Goal: Task Accomplishment & Management: Manage account settings

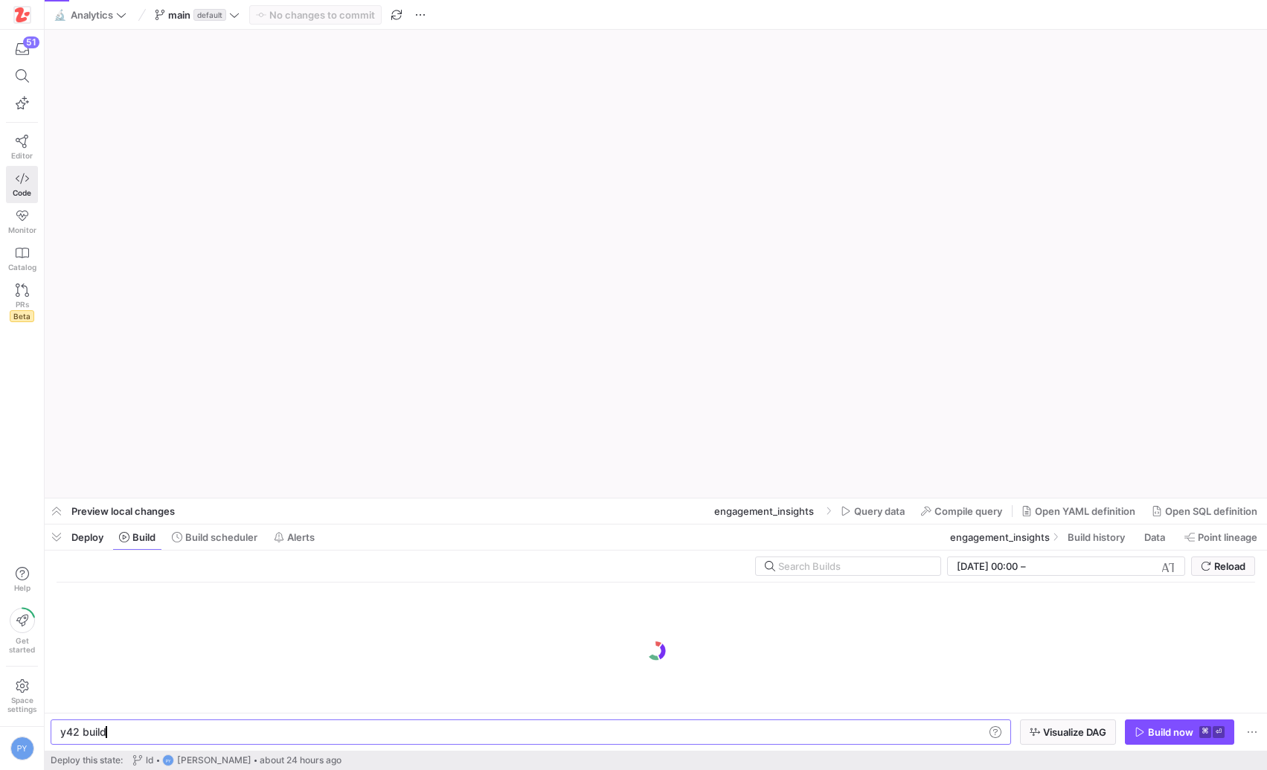
type textarea "y42 build -s engagement_insights"
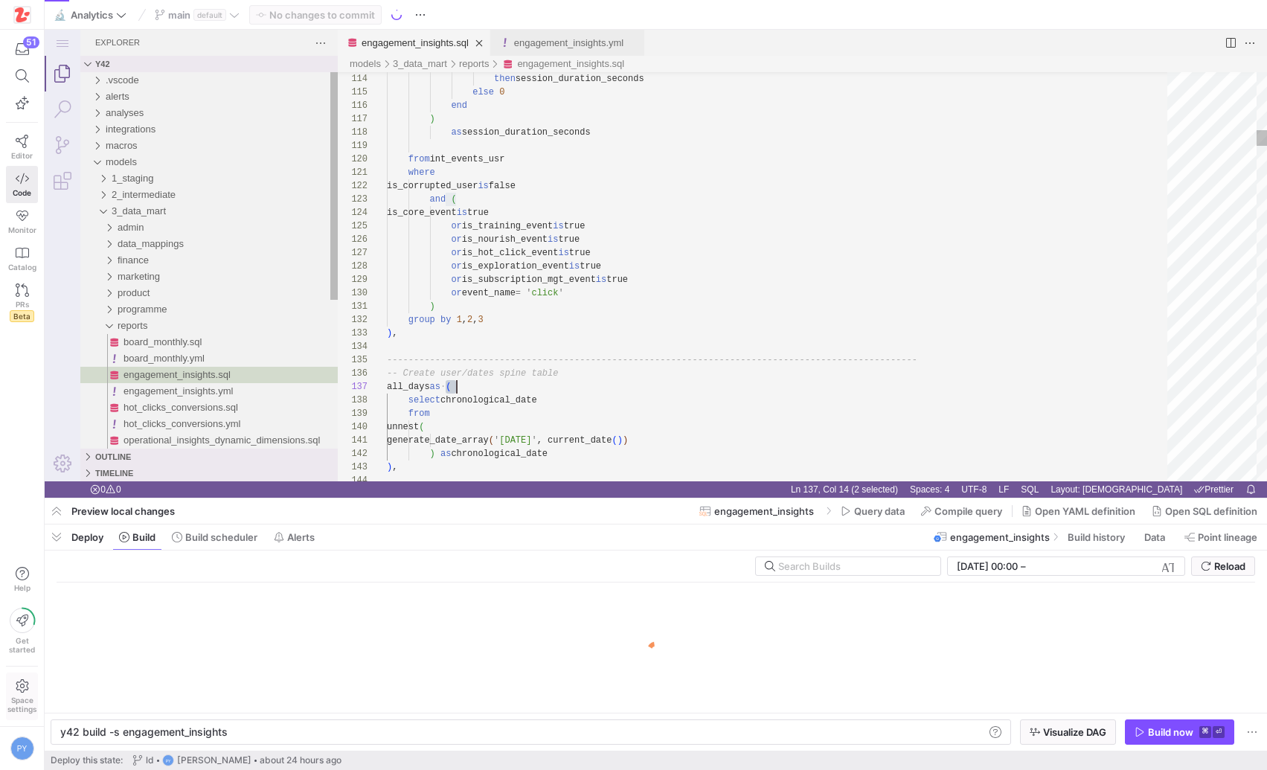
scroll to position [80, 70]
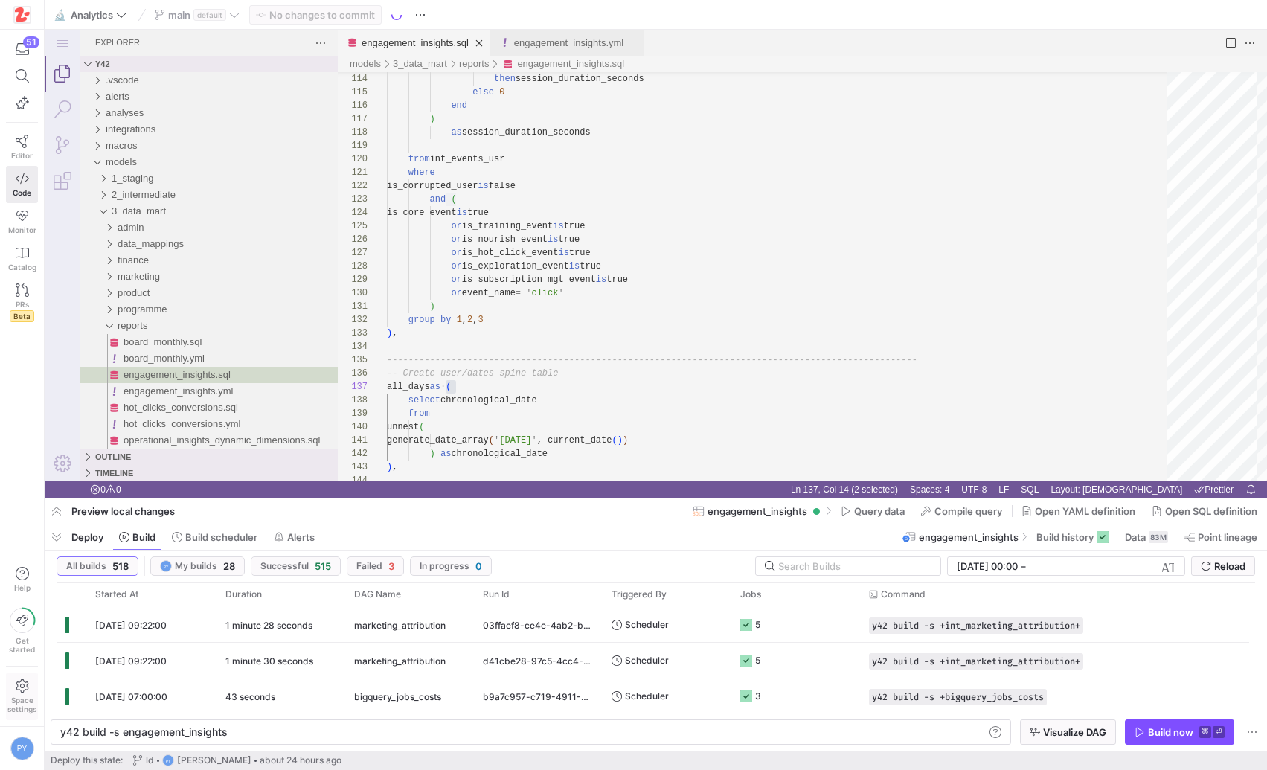
click at [33, 700] on span "Space settings" at bounding box center [21, 705] width 29 height 18
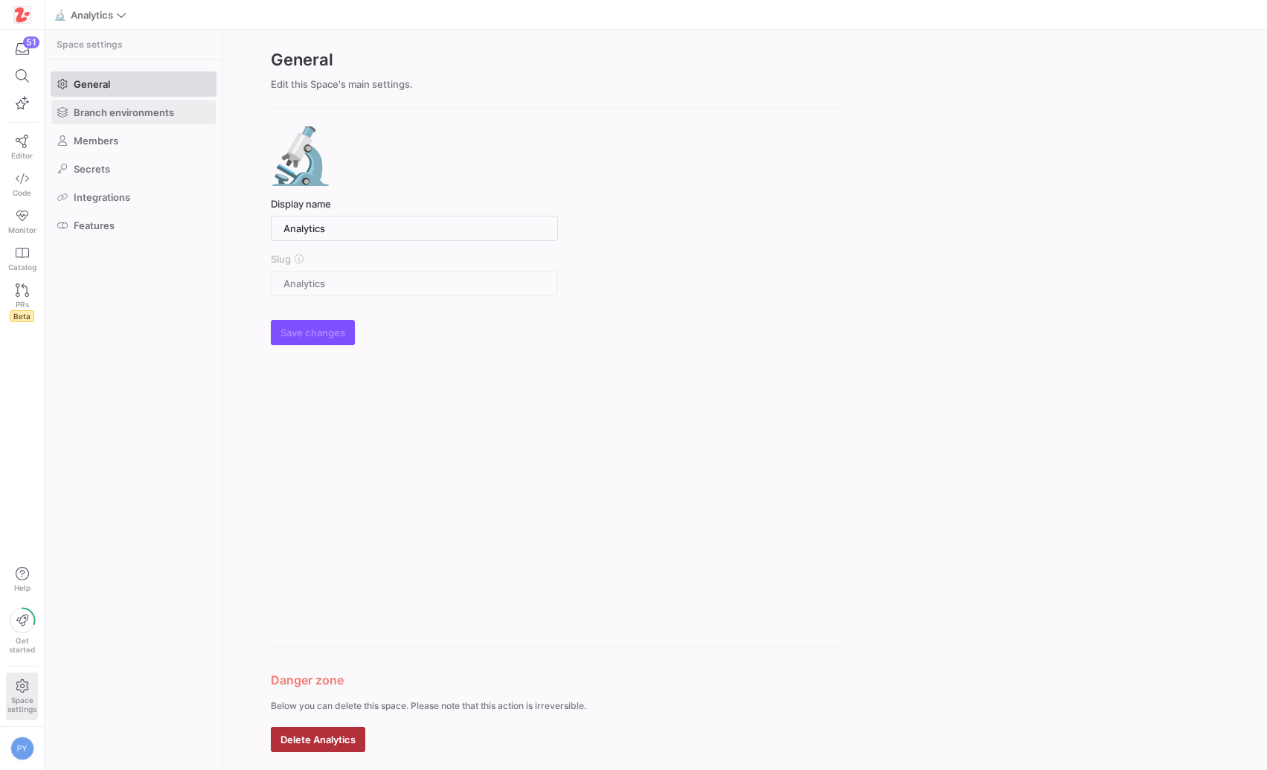
click at [132, 118] on span at bounding box center [133, 112] width 164 height 24
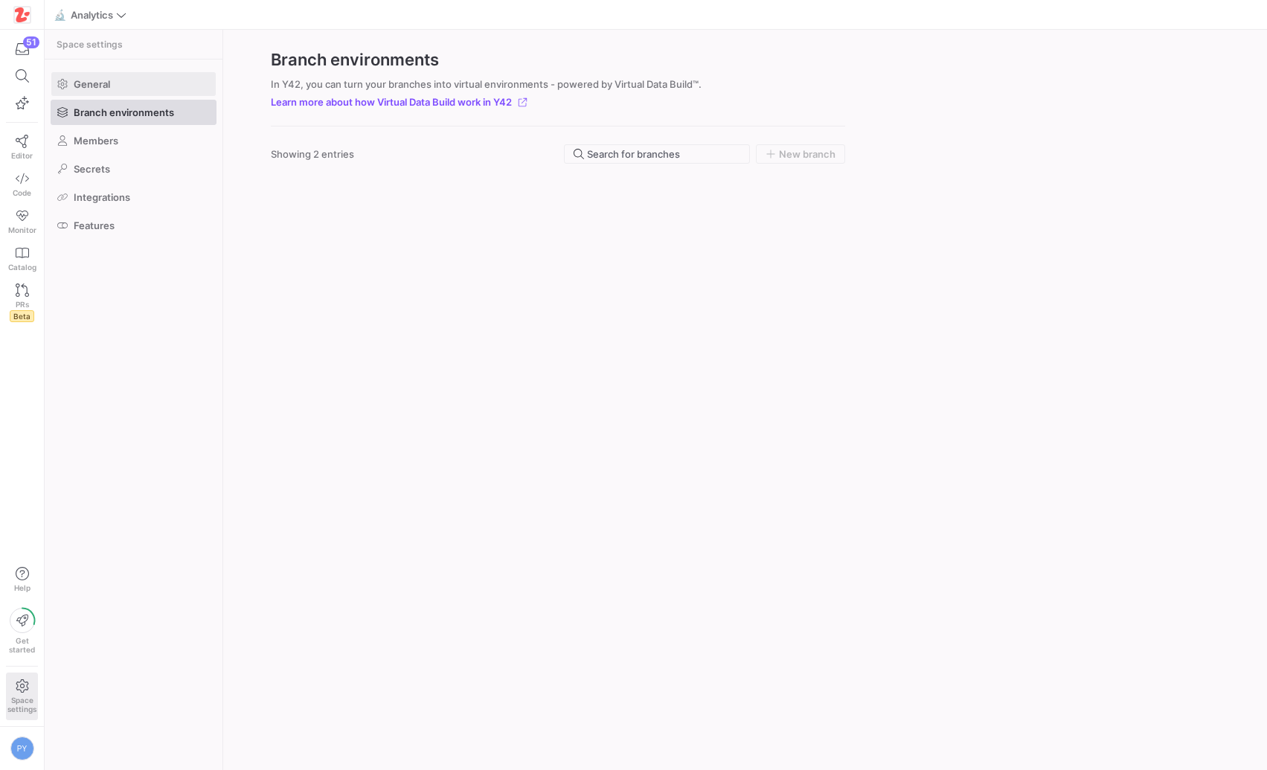
click at [119, 95] on span at bounding box center [133, 84] width 164 height 24
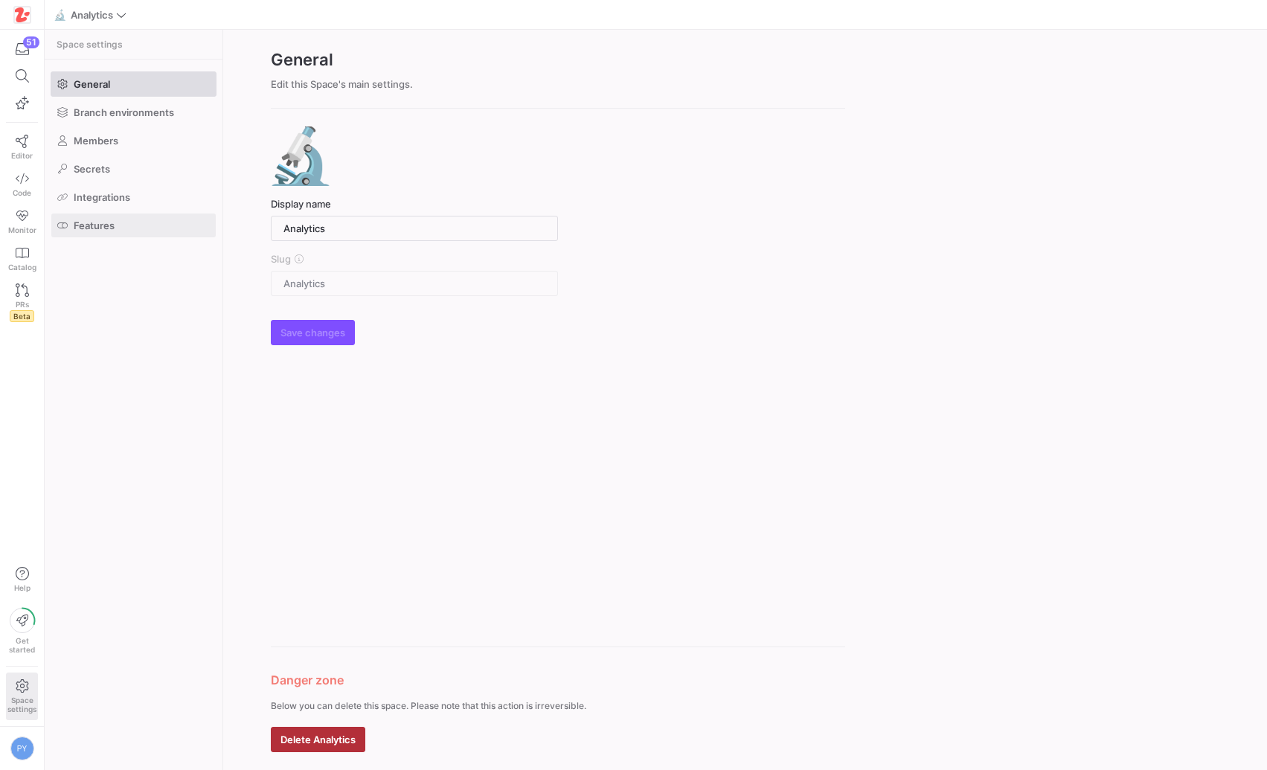
click at [129, 223] on span at bounding box center [133, 226] width 164 height 24
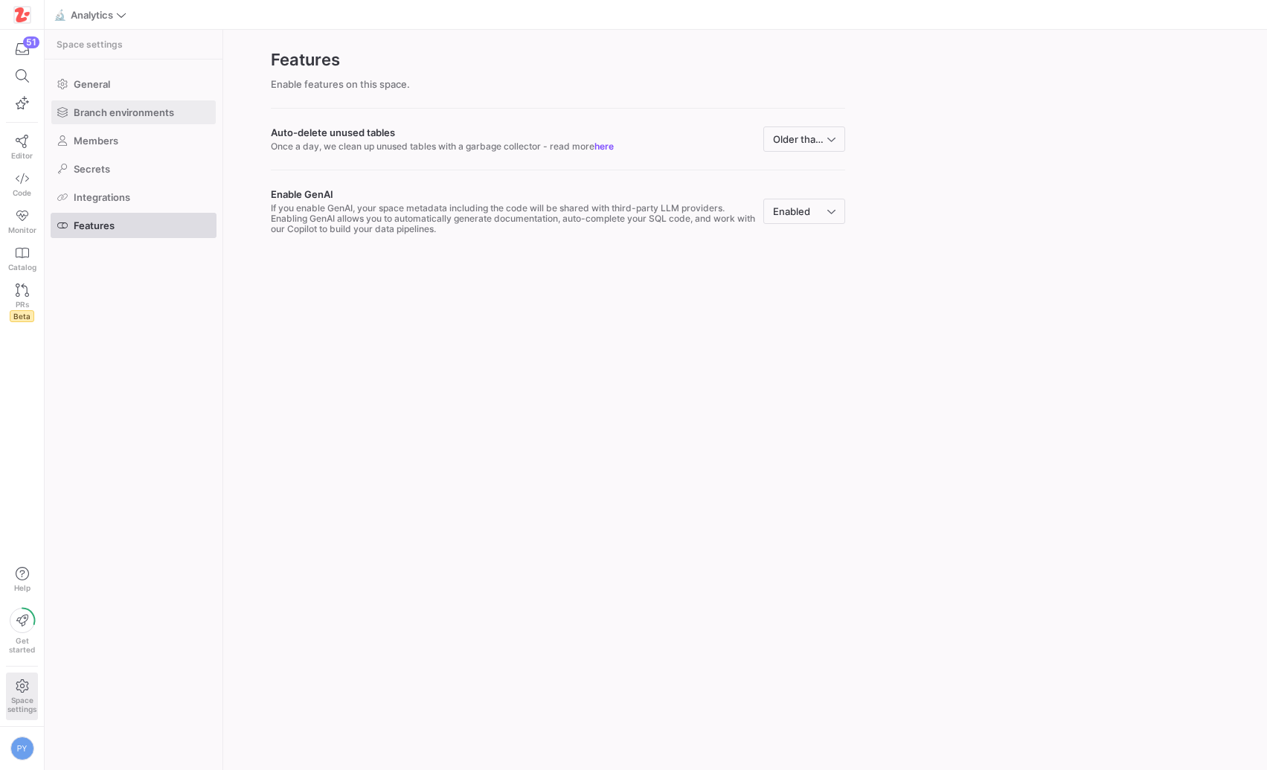
click at [130, 108] on span "Branch environments" at bounding box center [124, 112] width 100 height 12
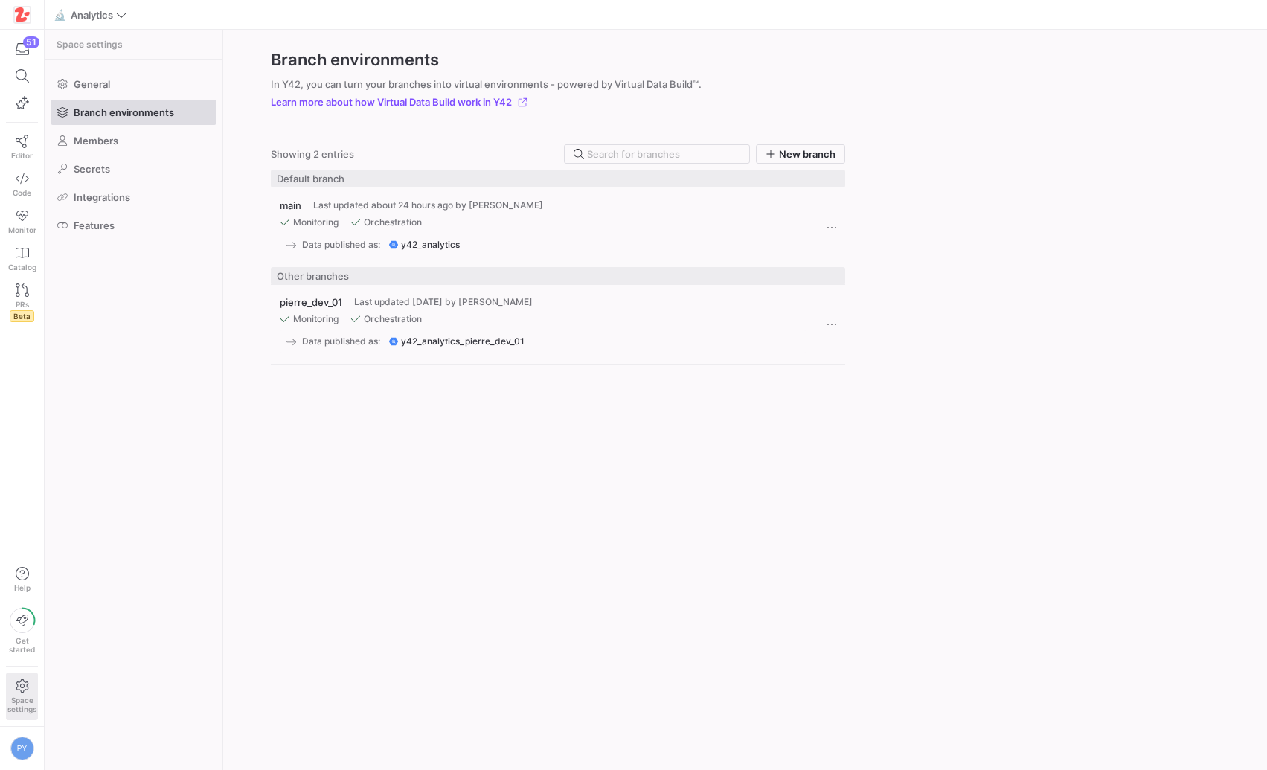
click at [488, 341] on y42-published-schema-link "y42_analytics_pierre_dev_01" at bounding box center [458, 341] width 138 height 10
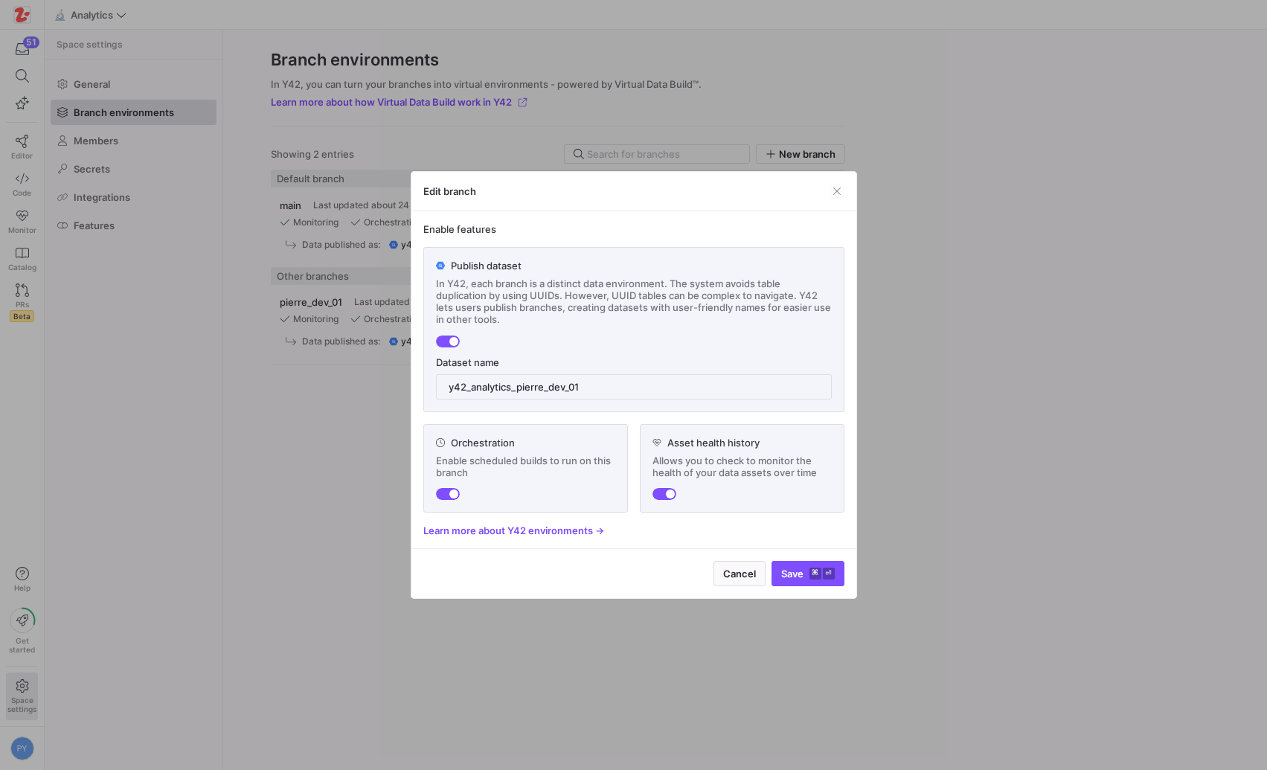
click at [449, 495] on div "button" at bounding box center [453, 494] width 9 height 9
click at [670, 496] on div "button" at bounding box center [670, 494] width 9 height 9
click at [813, 575] on kbd "⌘" at bounding box center [816, 574] width 12 height 12
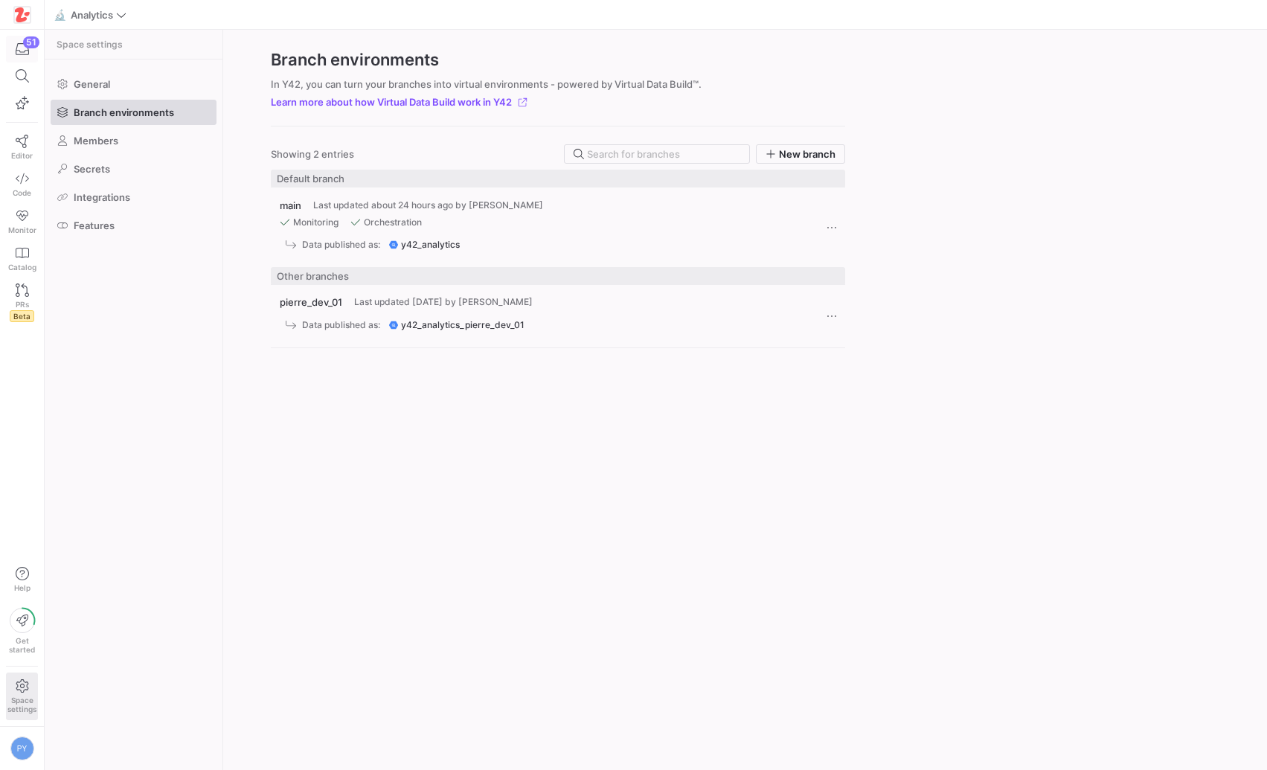
click at [19, 52] on icon "button" at bounding box center [22, 49] width 13 height 12
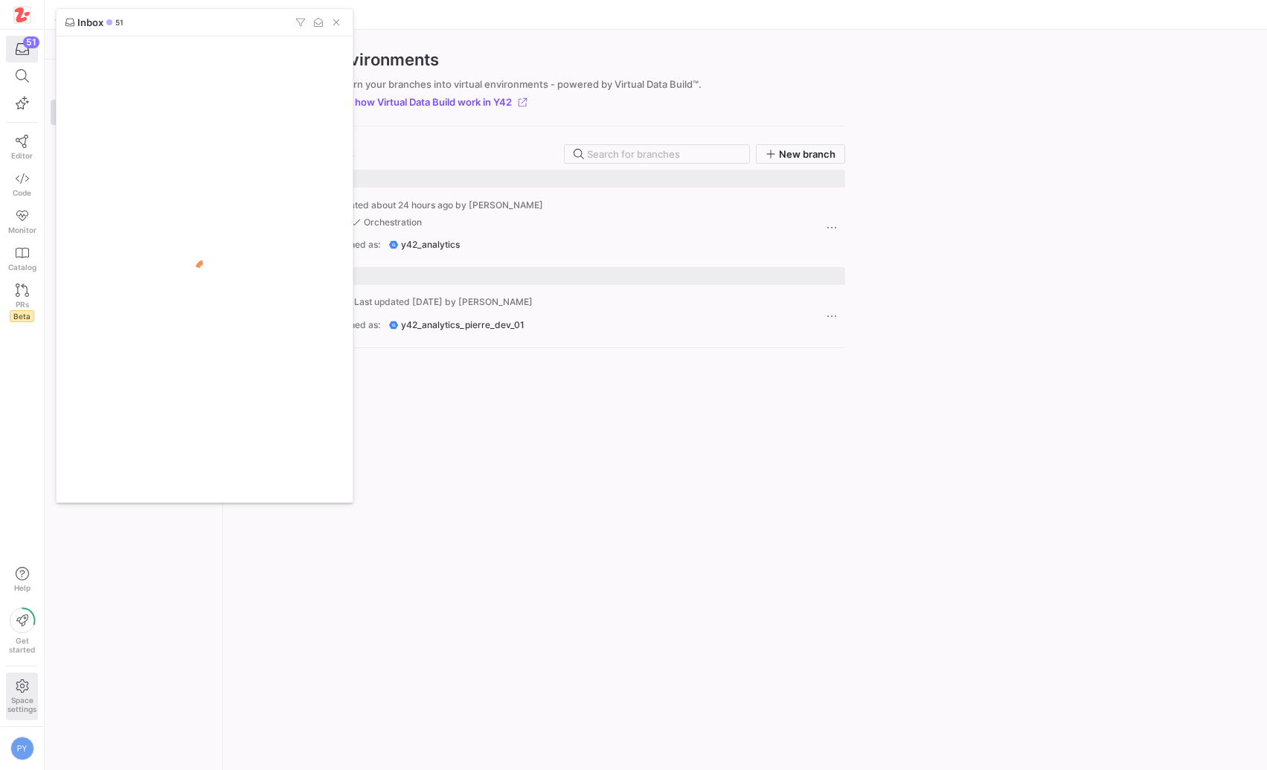
click at [14, 188] on div at bounding box center [633, 385] width 1267 height 770
click at [14, 188] on span "Code" at bounding box center [22, 192] width 19 height 9
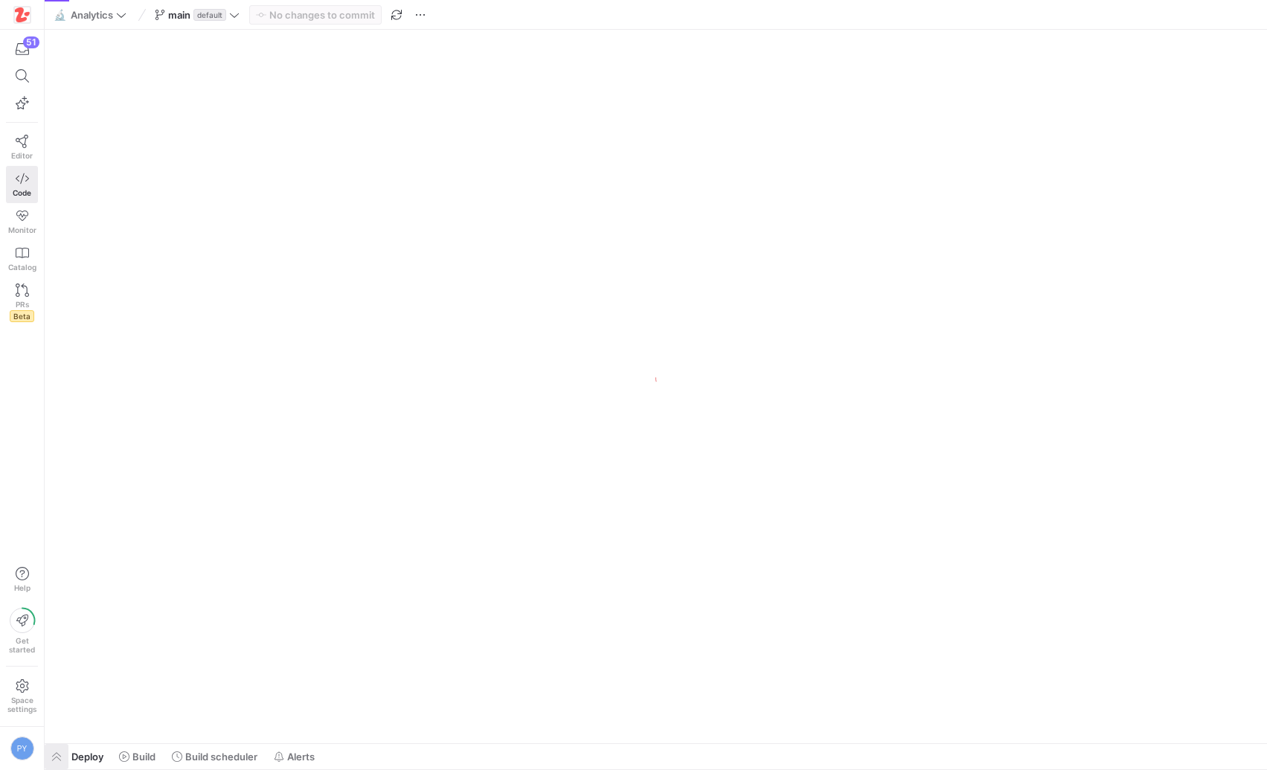
click at [59, 754] on span "button" at bounding box center [57, 756] width 24 height 25
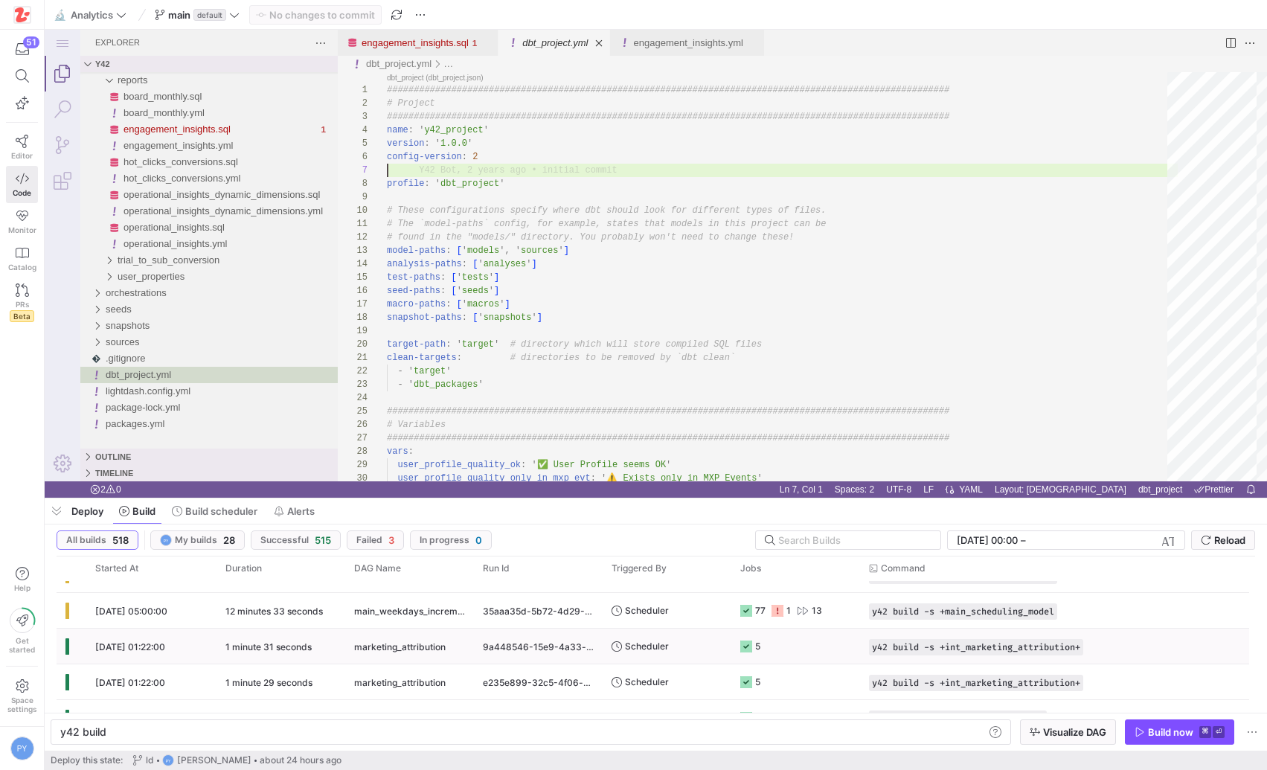
scroll to position [132, 0]
click at [422, 648] on span "main_weekdays_incremental" at bounding box center [409, 646] width 111 height 35
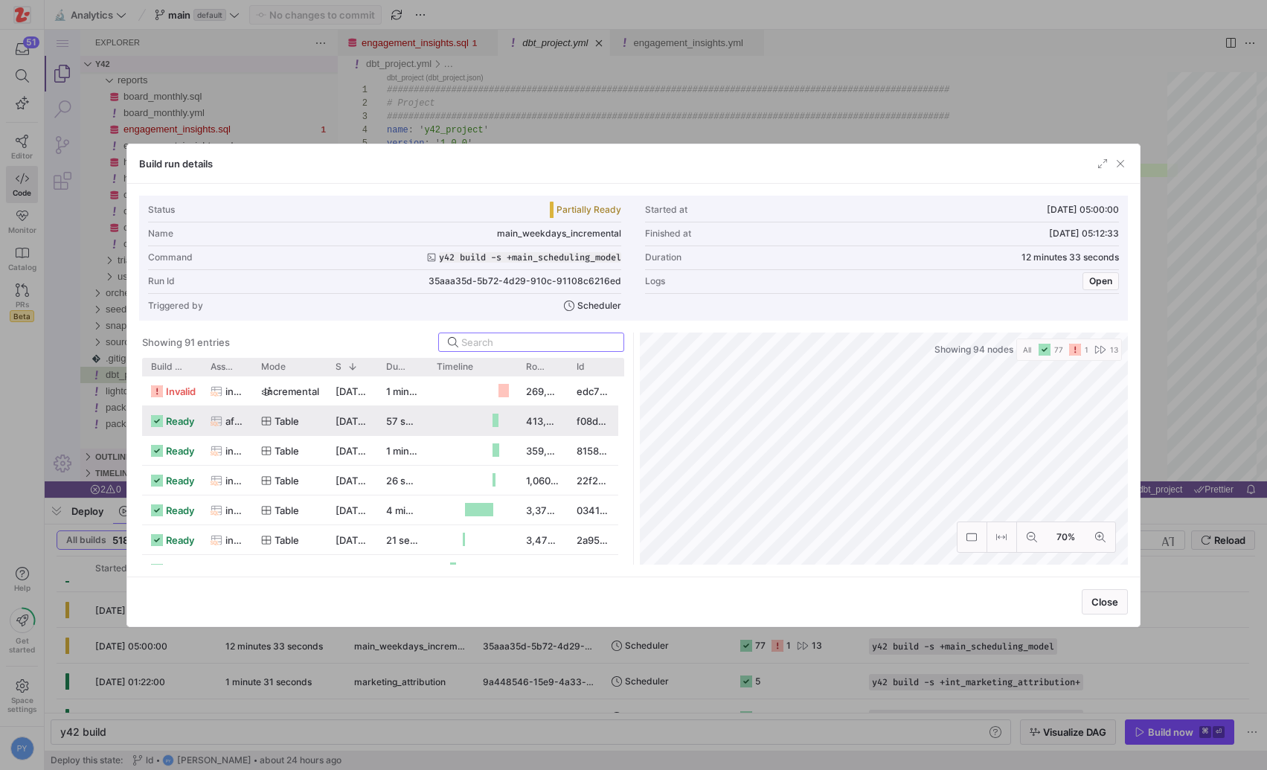
click at [350, 402] on div "[DATE] 05:10:44" at bounding box center [352, 390] width 51 height 29
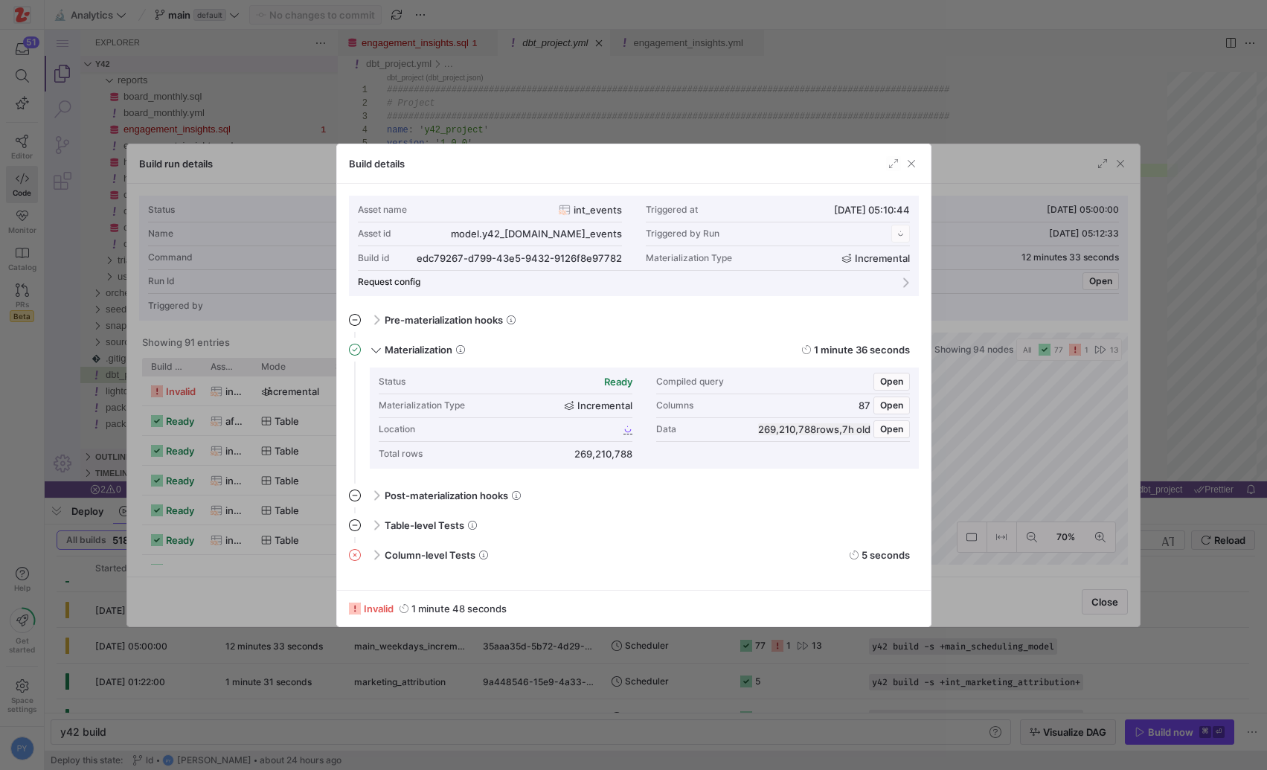
scroll to position [134, 0]
click at [379, 553] on span at bounding box center [374, 554] width 12 height 7
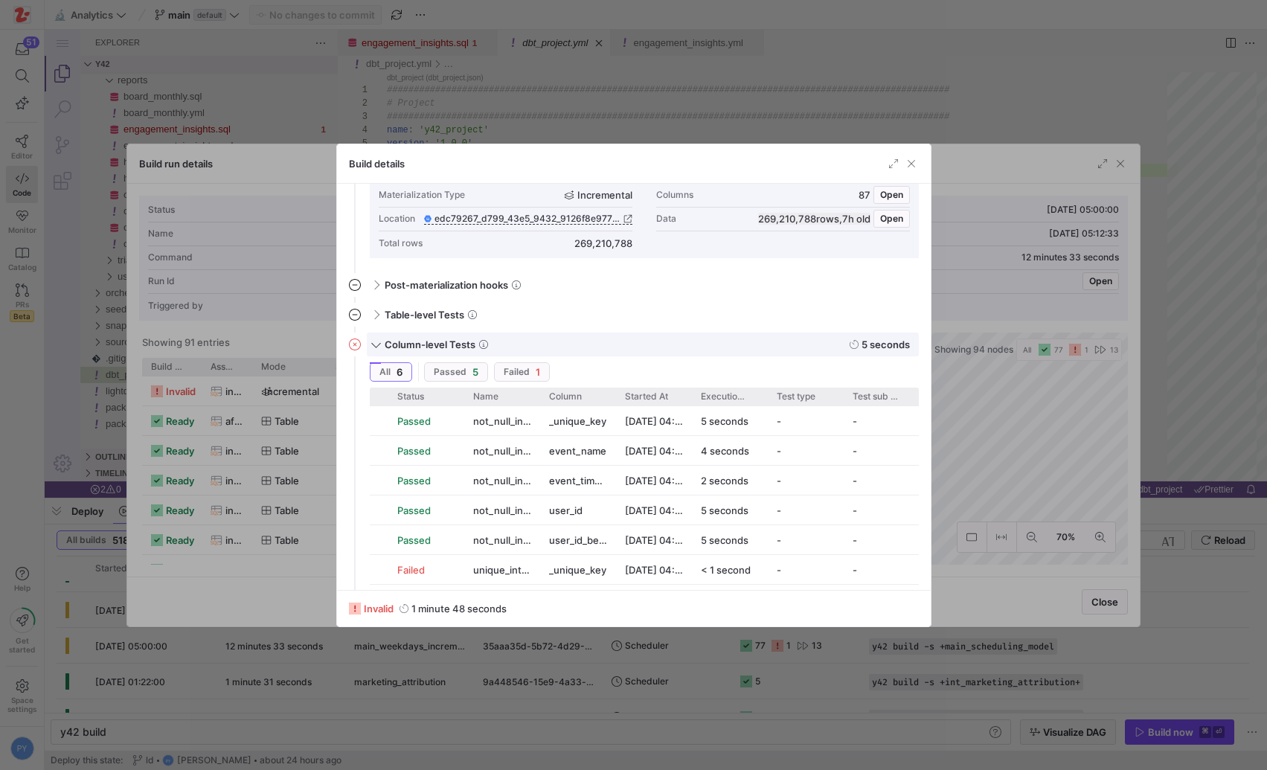
scroll to position [220, 0]
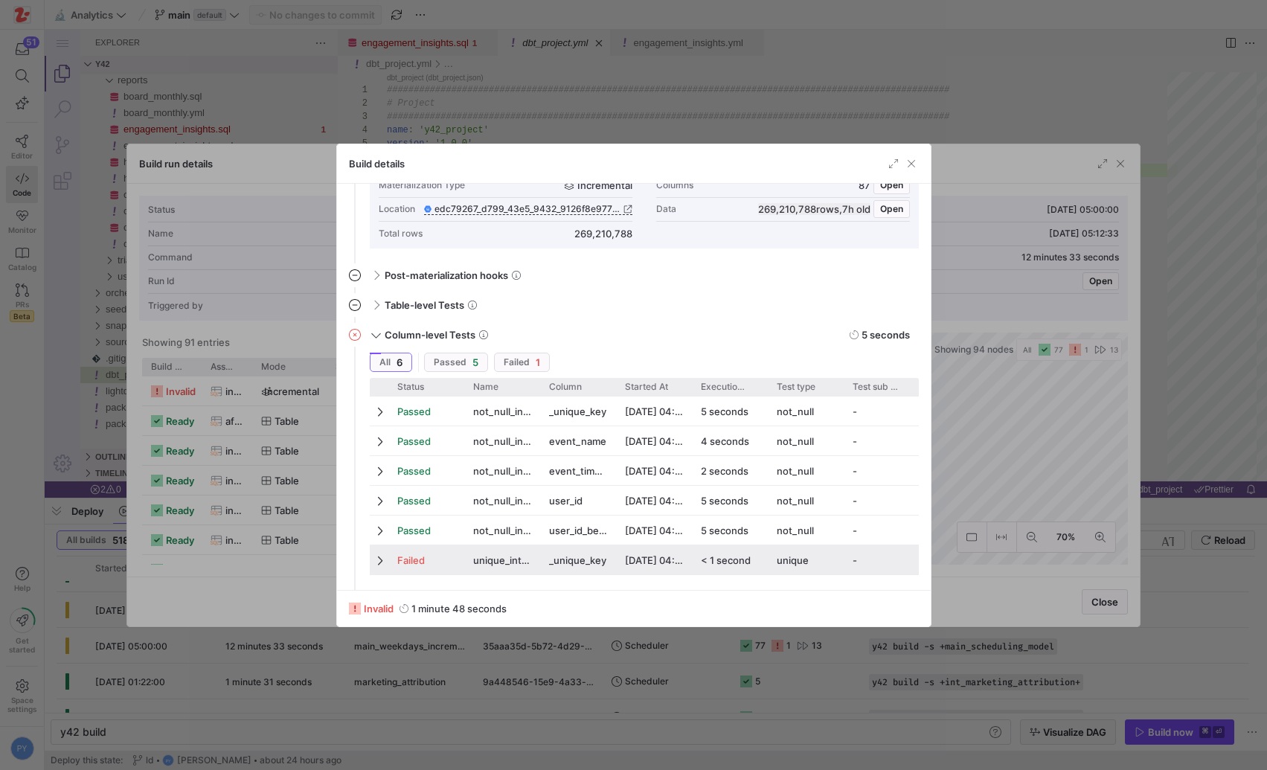
click at [443, 562] on div "Failed" at bounding box center [426, 560] width 58 height 29
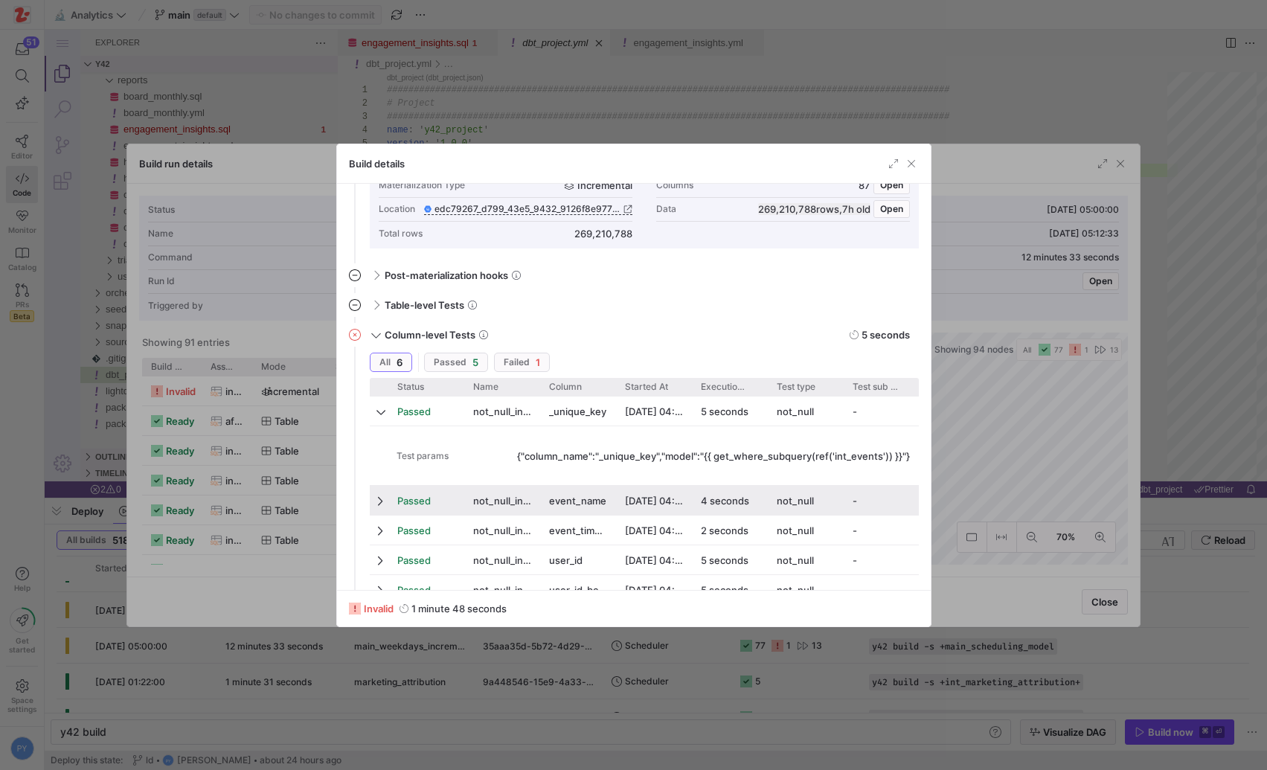
scroll to position [388, 0]
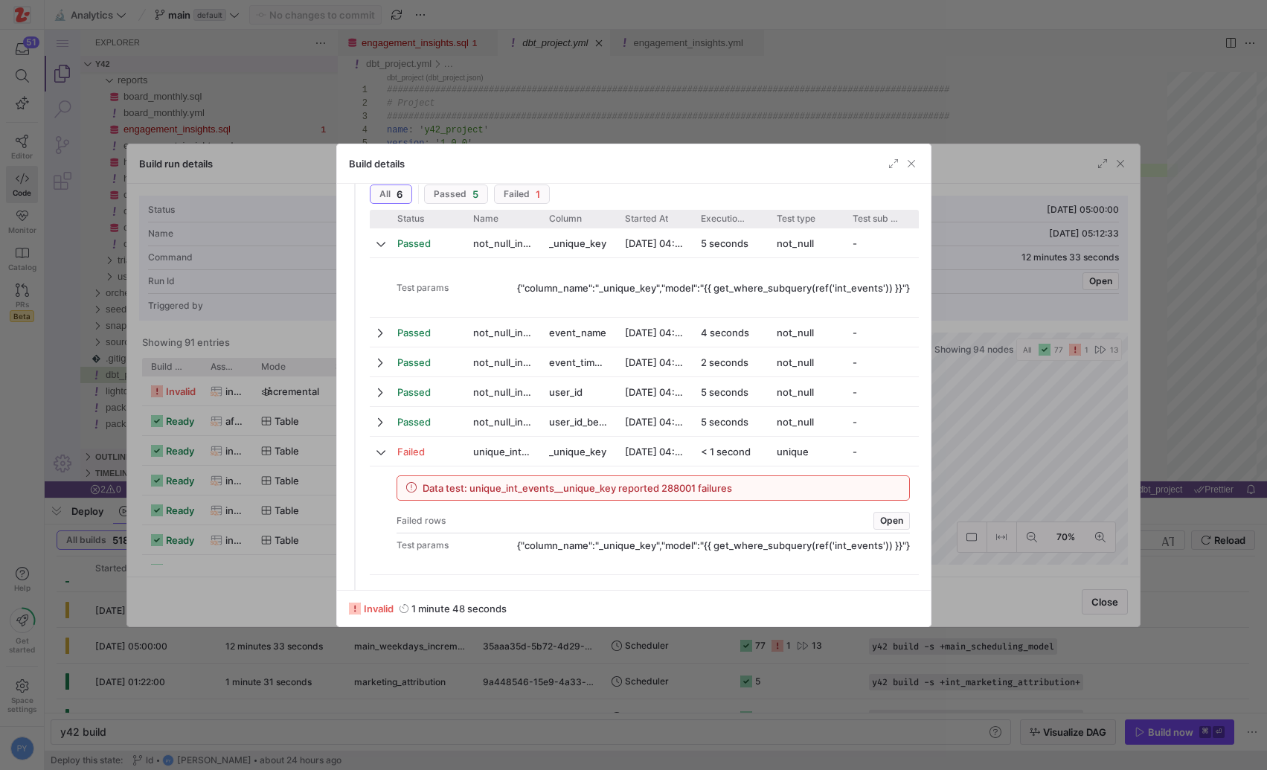
click at [1043, 480] on div at bounding box center [633, 385] width 1267 height 770
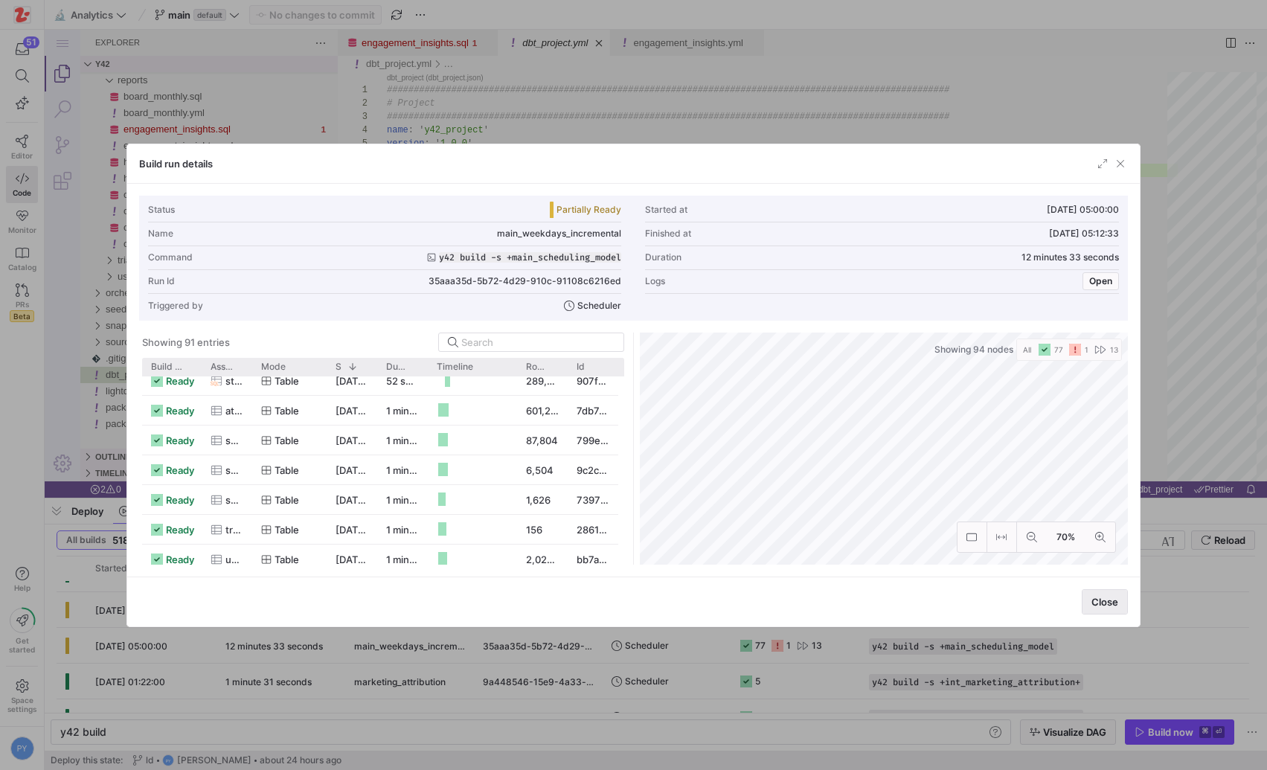
scroll to position [427, 0]
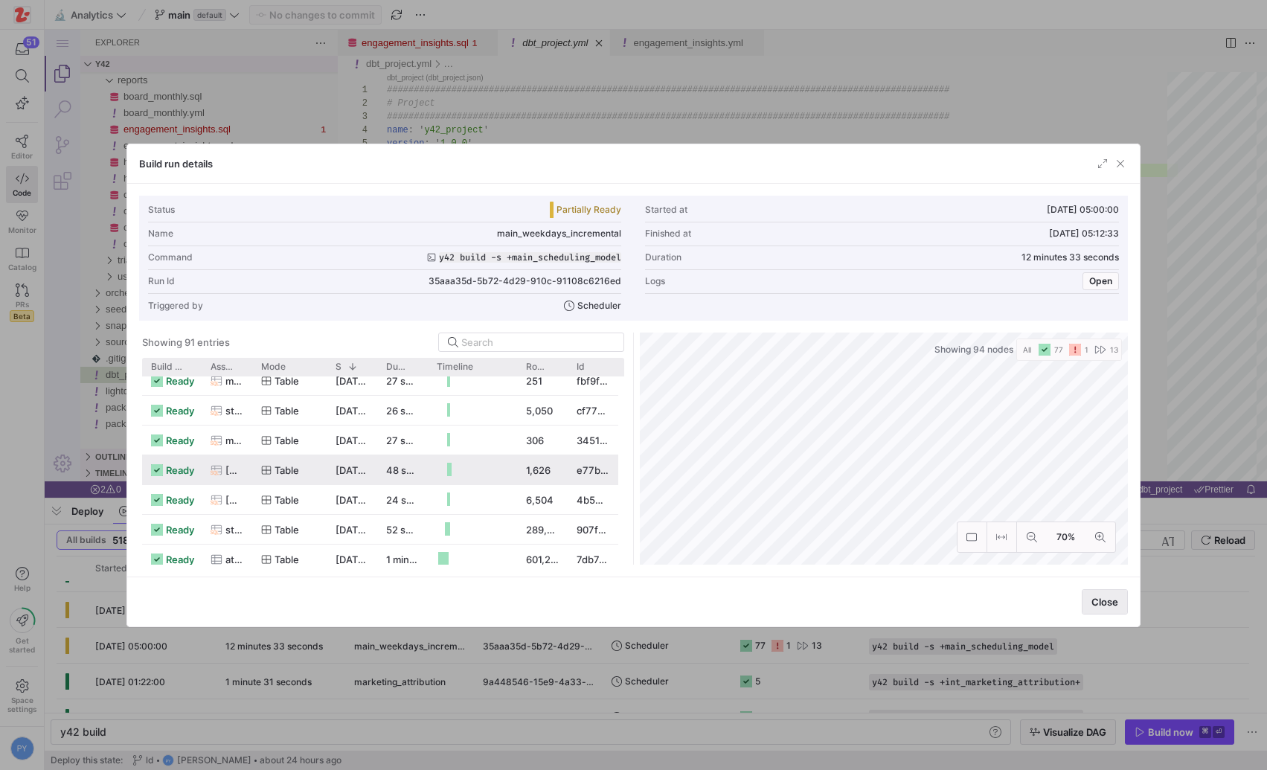
click at [1092, 600] on span "Close" at bounding box center [1105, 602] width 27 height 12
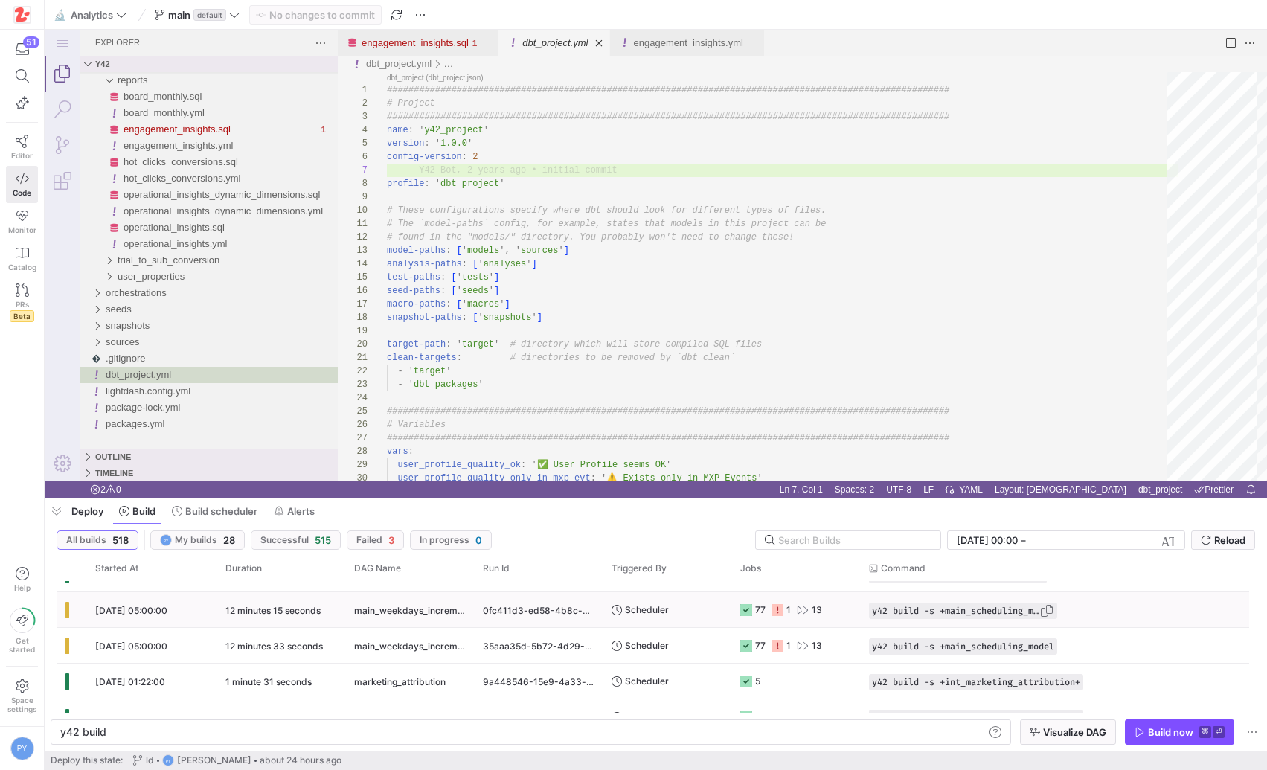
click at [1050, 609] on span "Press SPACE to select this row." at bounding box center [1046, 610] width 15 height 15
click at [486, 735] on div "y42 build" at bounding box center [522, 732] width 924 height 12
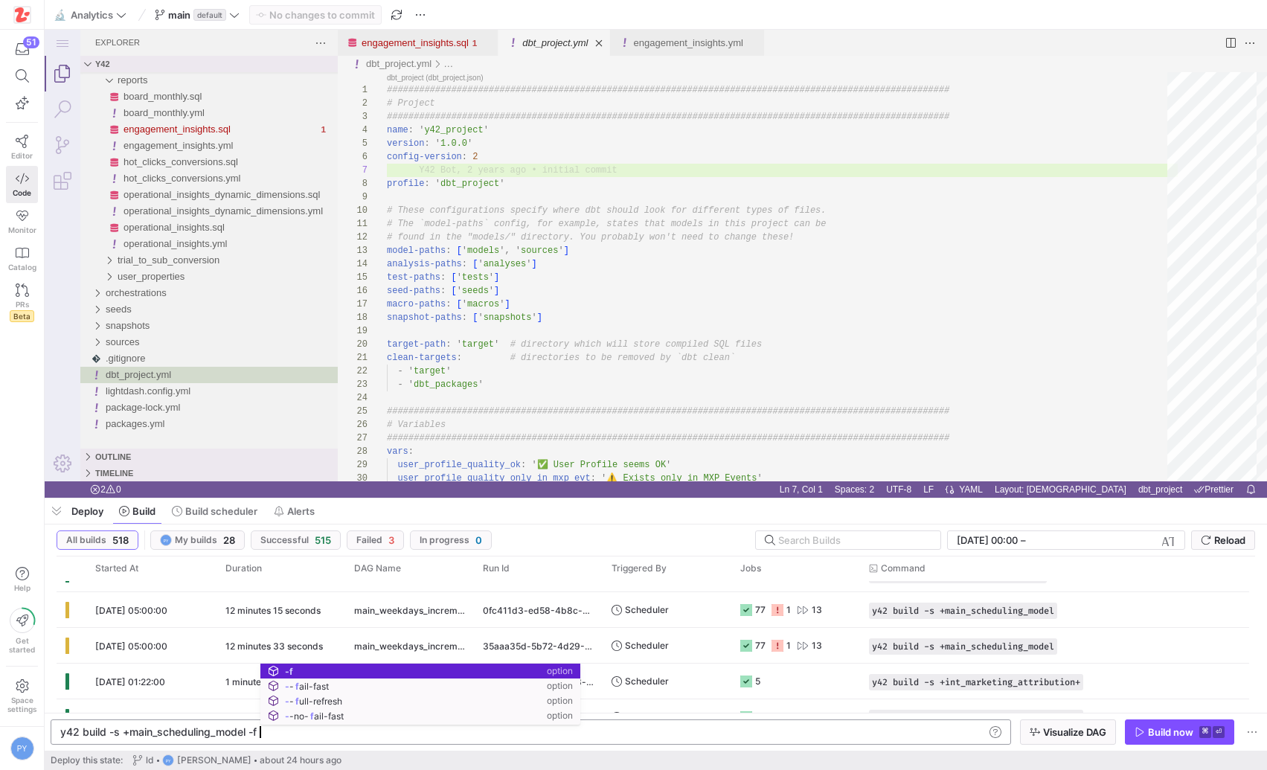
scroll to position [0, 196]
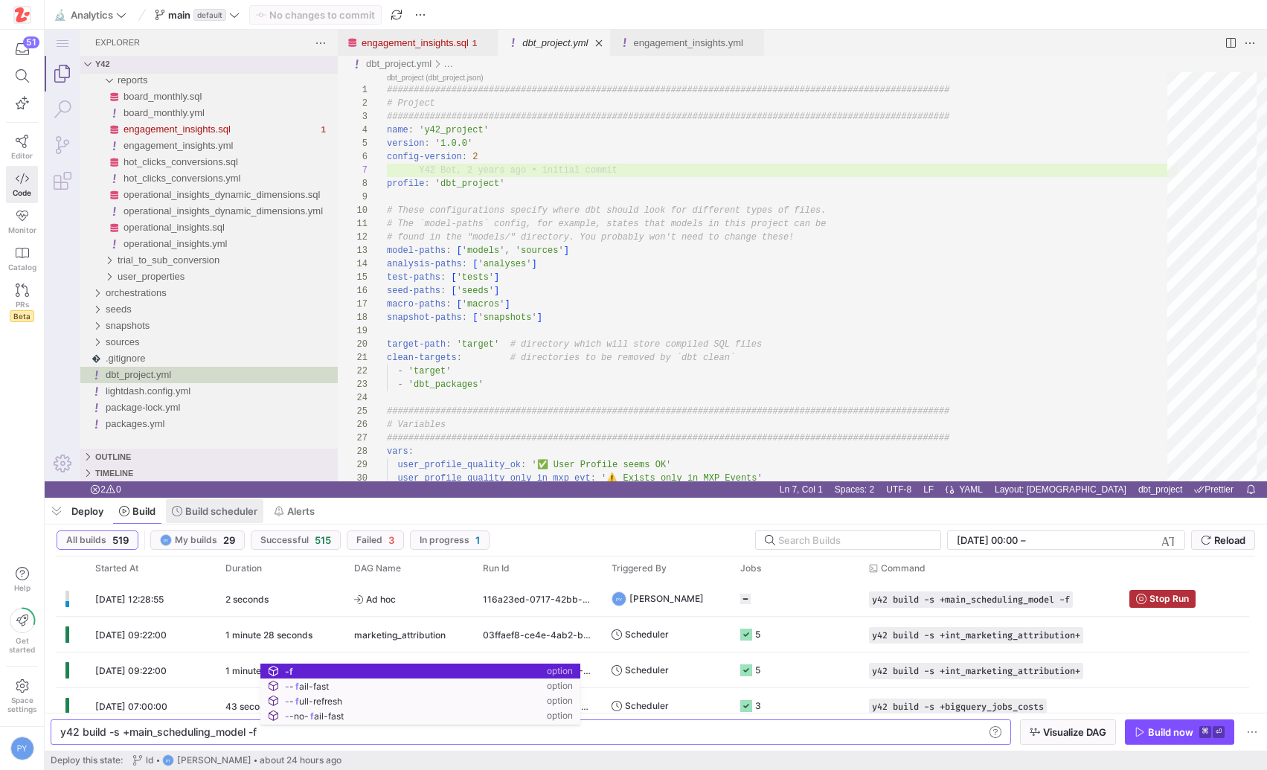
type textarea "y42 build -s +main_scheduling_model -f"
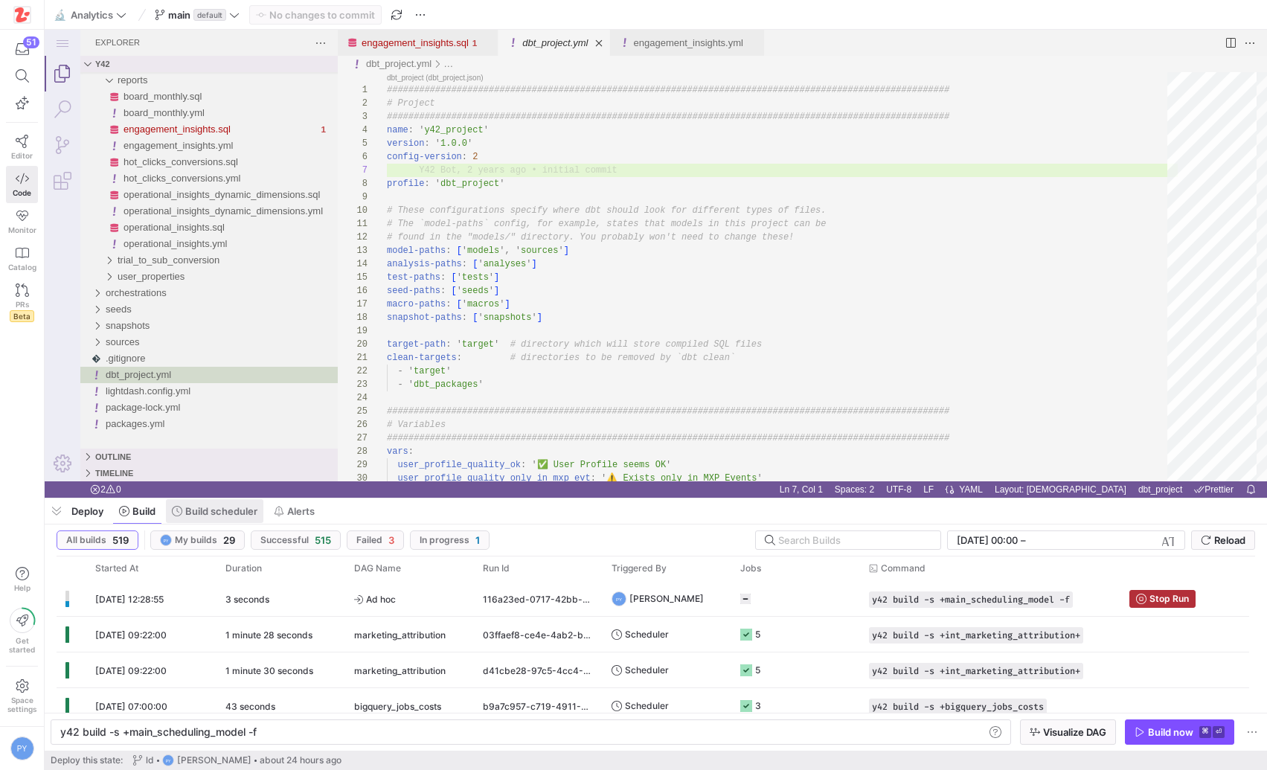
click at [189, 507] on span "Build scheduler" at bounding box center [221, 511] width 72 height 12
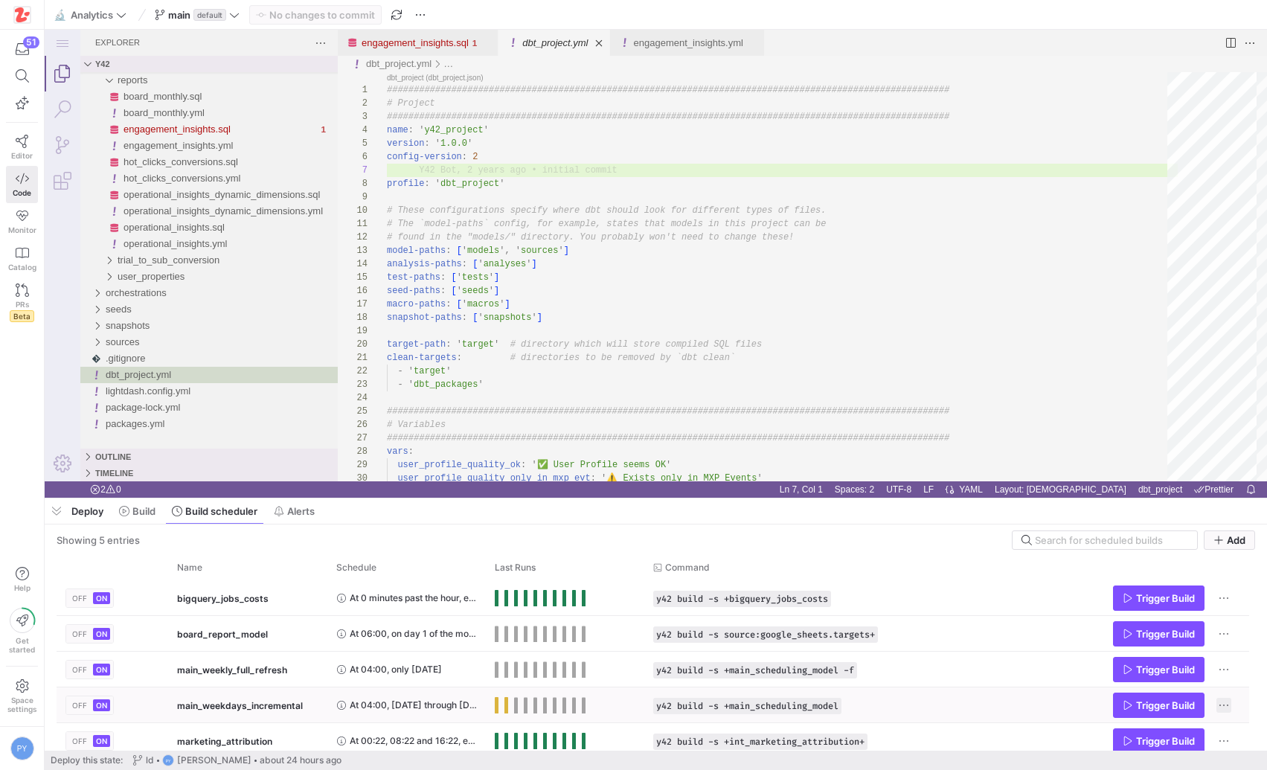
click at [1219, 700] on span "Press SPACE to select this row." at bounding box center [1224, 705] width 15 height 15
click at [847, 699] on div at bounding box center [633, 385] width 1267 height 770
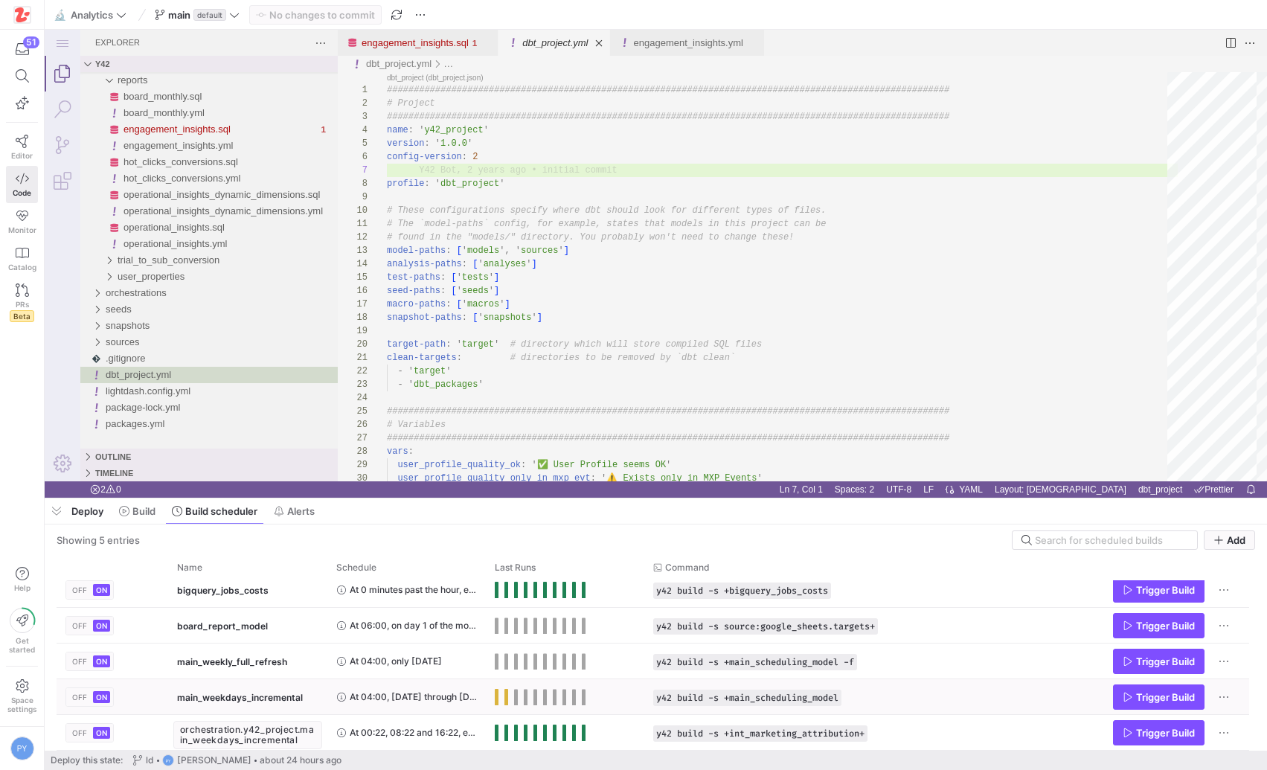
click at [220, 698] on span "main_weekdays_incremental" at bounding box center [240, 697] width 126 height 35
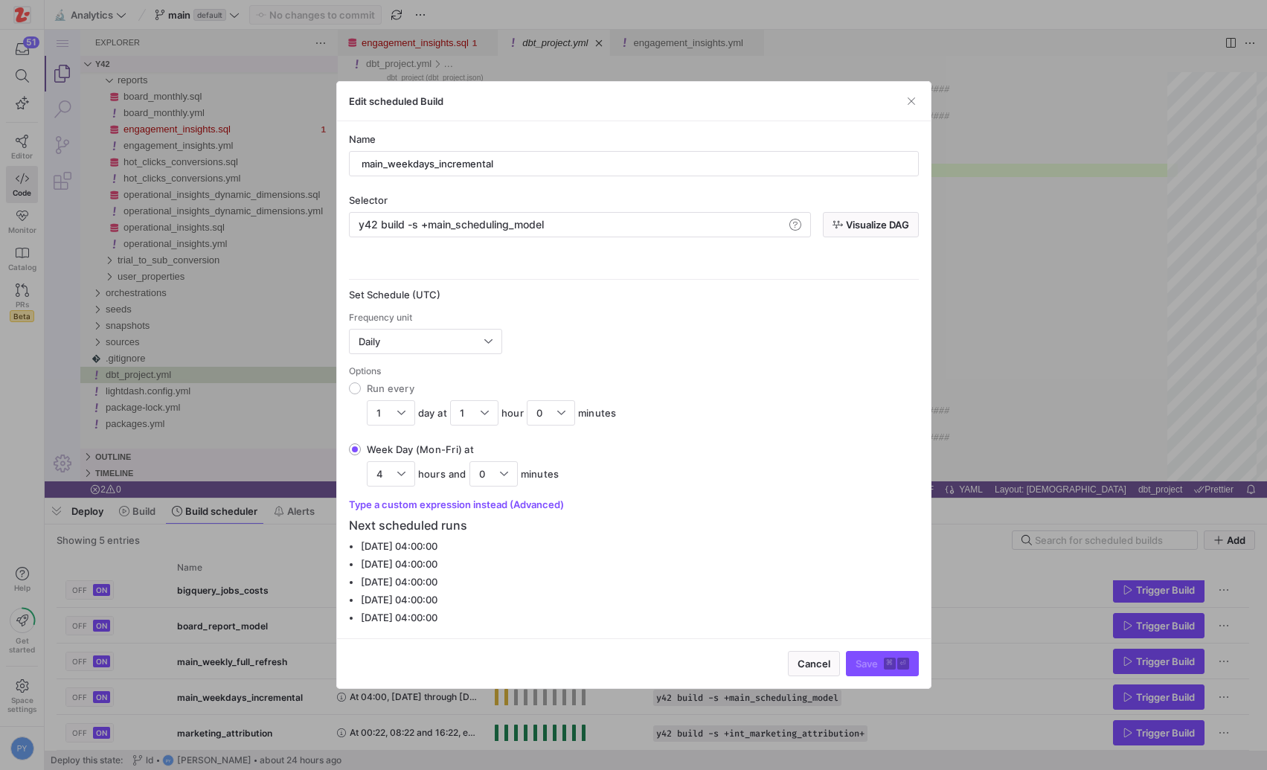
click at [257, 627] on div at bounding box center [633, 385] width 1267 height 770
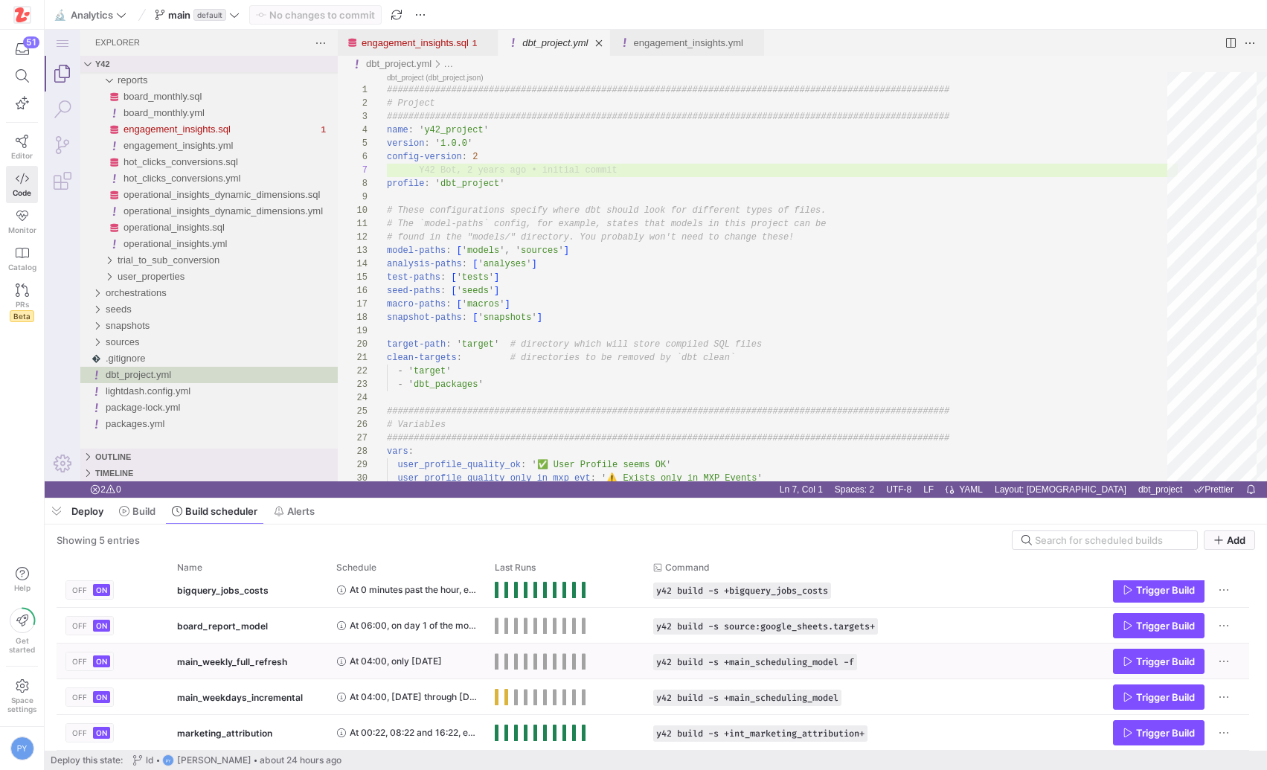
click at [249, 667] on span "main_weekly_full_refresh" at bounding box center [232, 661] width 110 height 35
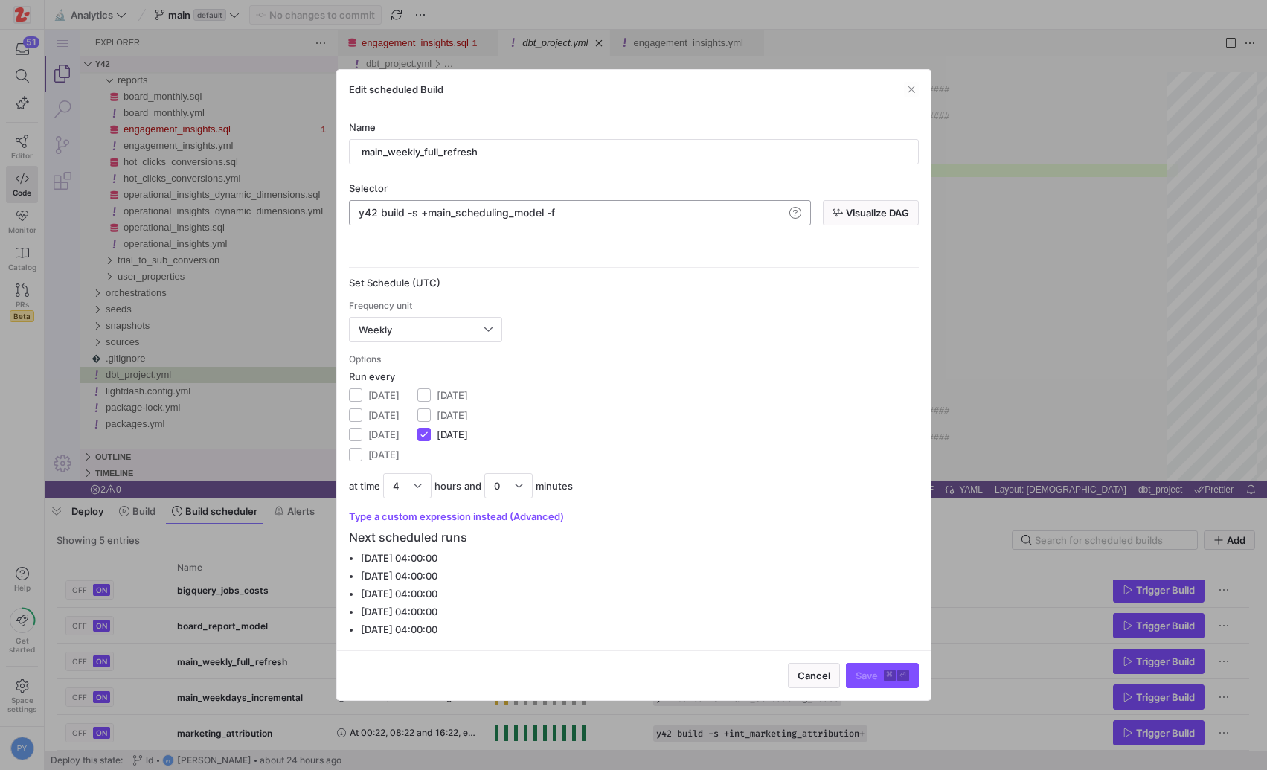
click at [437, 217] on div "y42 build -s +main_scheduling_model -f" at bounding box center [572, 213] width 426 height 12
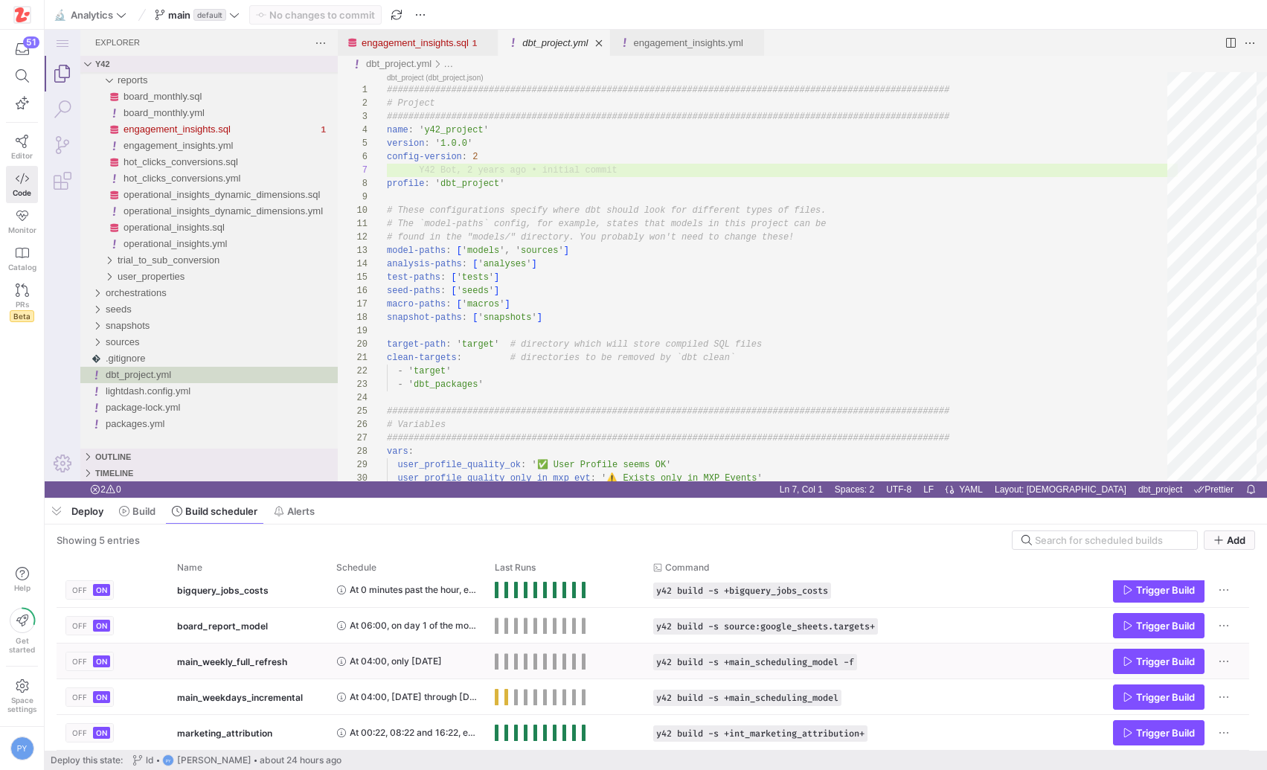
click at [77, 664] on span "OFF" at bounding box center [79, 661] width 15 height 9
click at [80, 696] on span "OFF" at bounding box center [79, 697] width 15 height 9
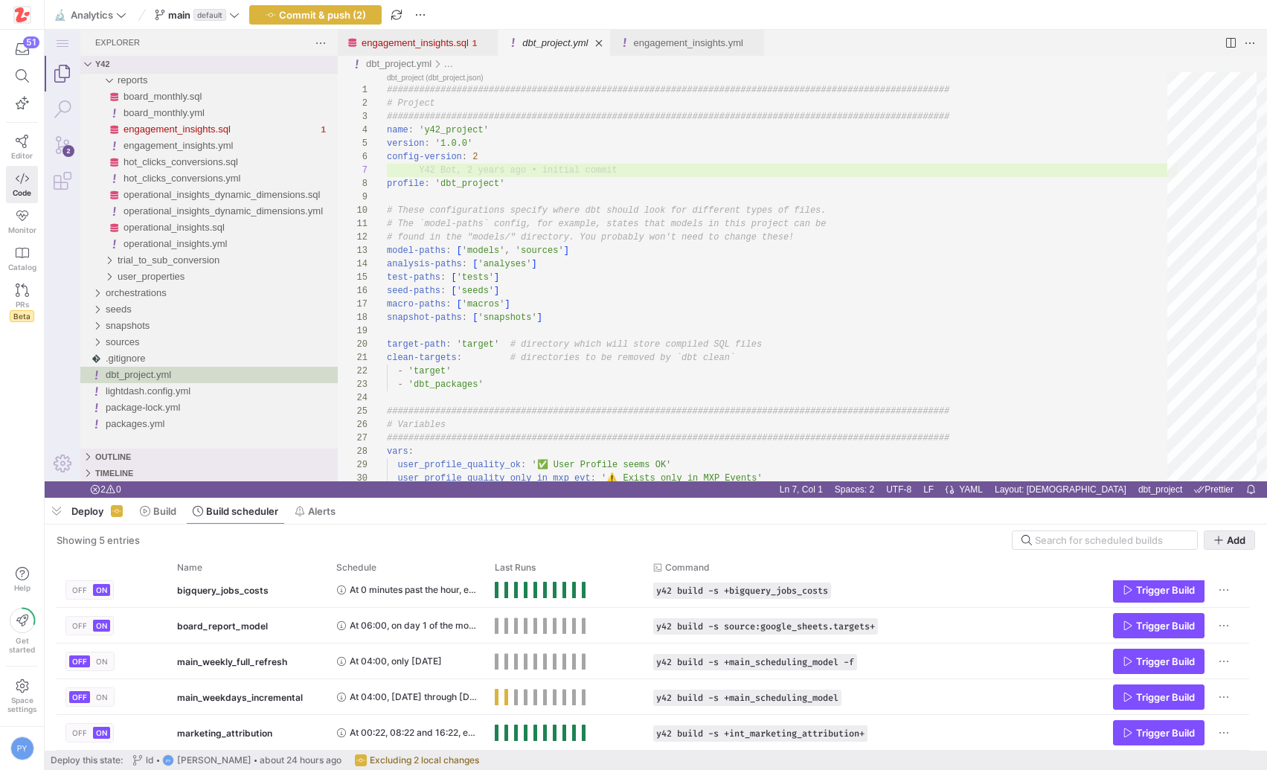
click at [1231, 538] on span "Add" at bounding box center [1236, 540] width 19 height 12
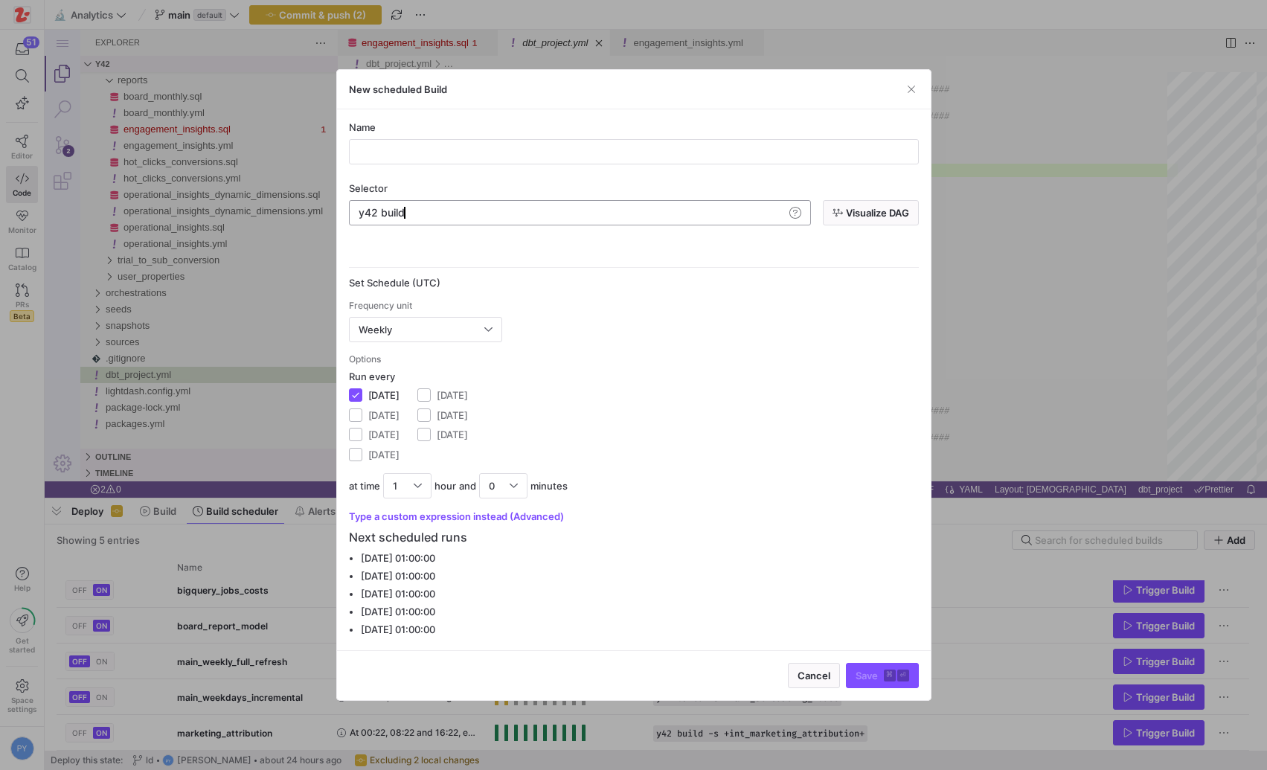
click at [470, 214] on div "y42 build" at bounding box center [572, 213] width 426 height 12
type textarea "y42 build -s +main_scheduling_model -f"
click at [461, 141] on div at bounding box center [634, 152] width 545 height 24
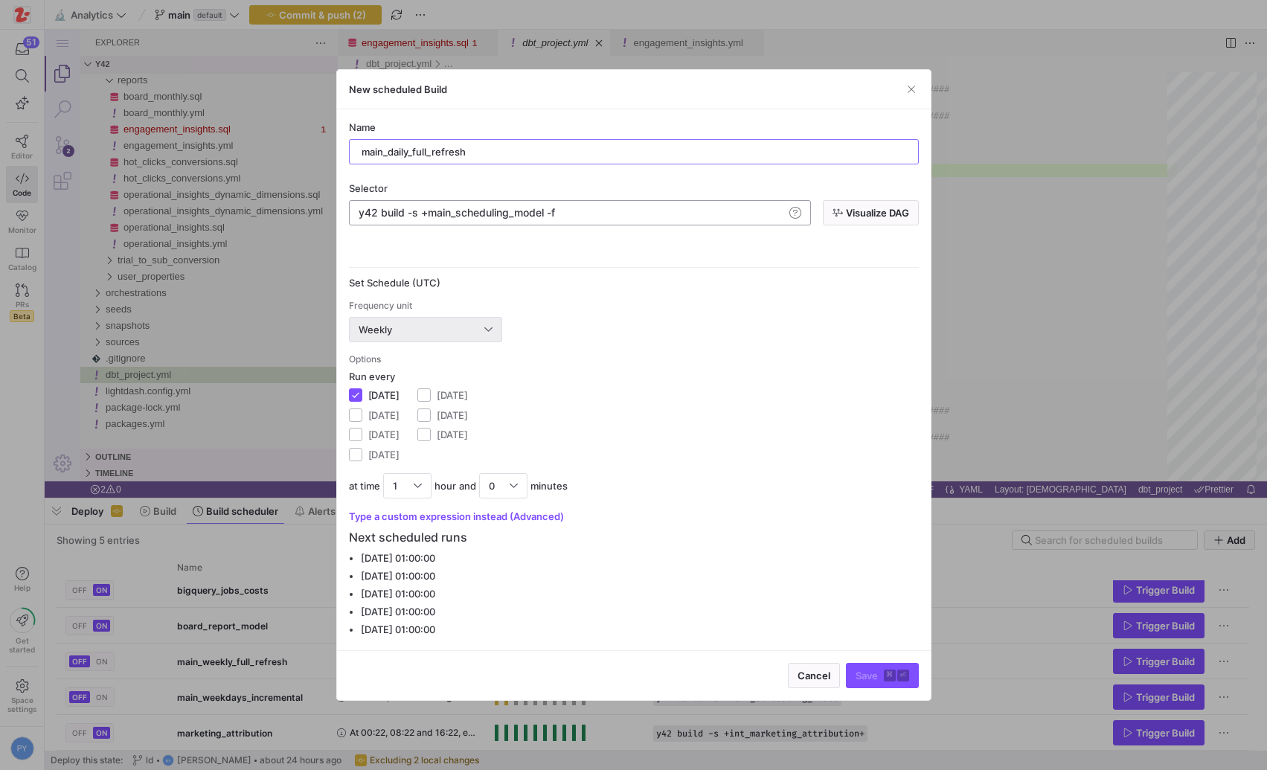
type input "main_daily_full_refresh"
click at [411, 342] on div "Weekly" at bounding box center [425, 329] width 153 height 25
click at [387, 356] on span "Minute(s)" at bounding box center [426, 357] width 140 height 12
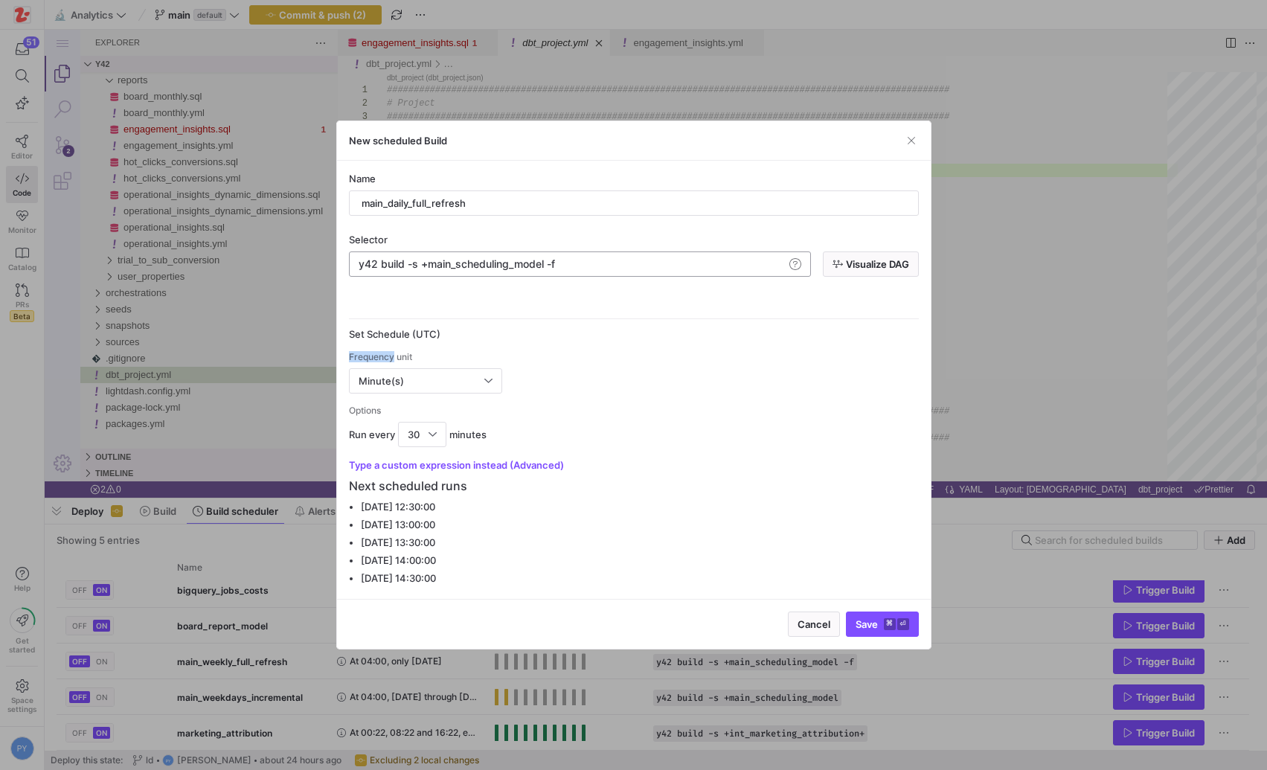
click at [387, 356] on div "Frequency unit" at bounding box center [634, 357] width 570 height 10
click at [390, 378] on span "Minute(s)" at bounding box center [381, 381] width 45 height 12
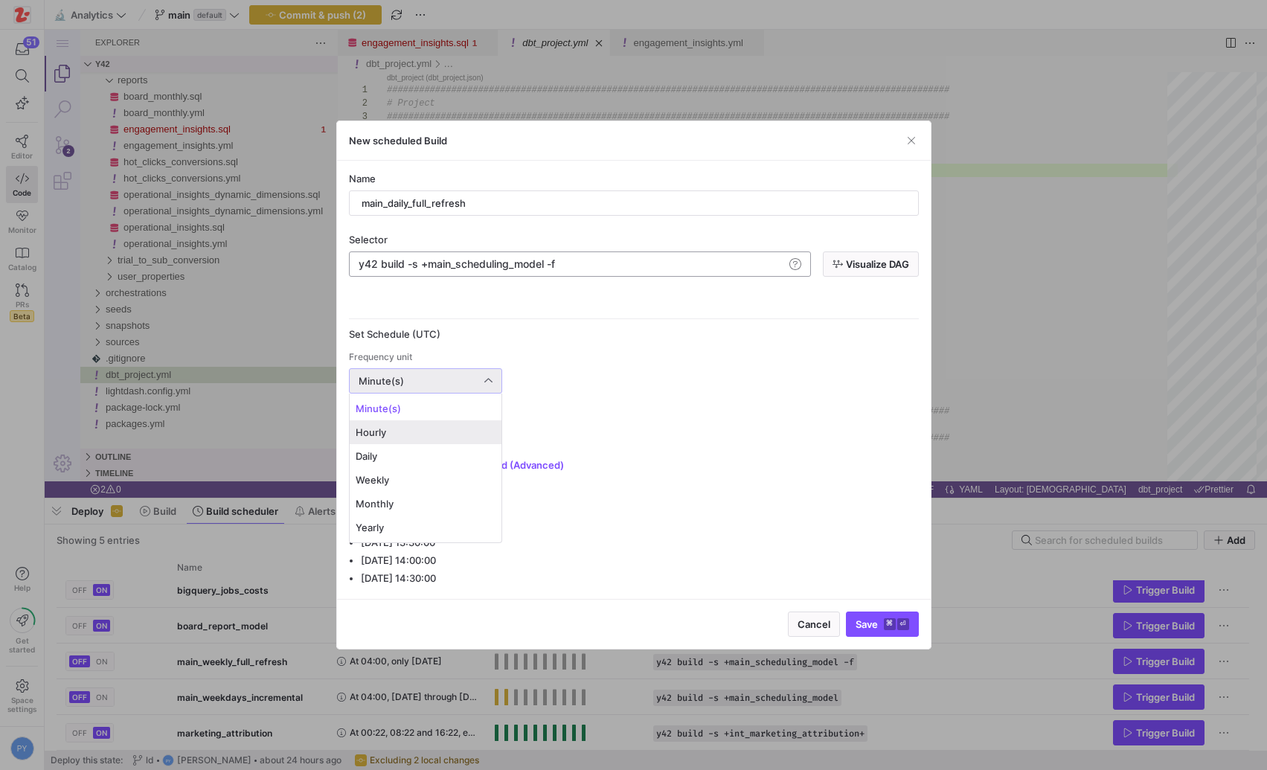
click at [375, 432] on span "Hourly" at bounding box center [426, 432] width 140 height 12
click at [415, 379] on div "Hourly" at bounding box center [422, 381] width 126 height 12
click at [380, 450] on span "Daily" at bounding box center [426, 456] width 140 height 12
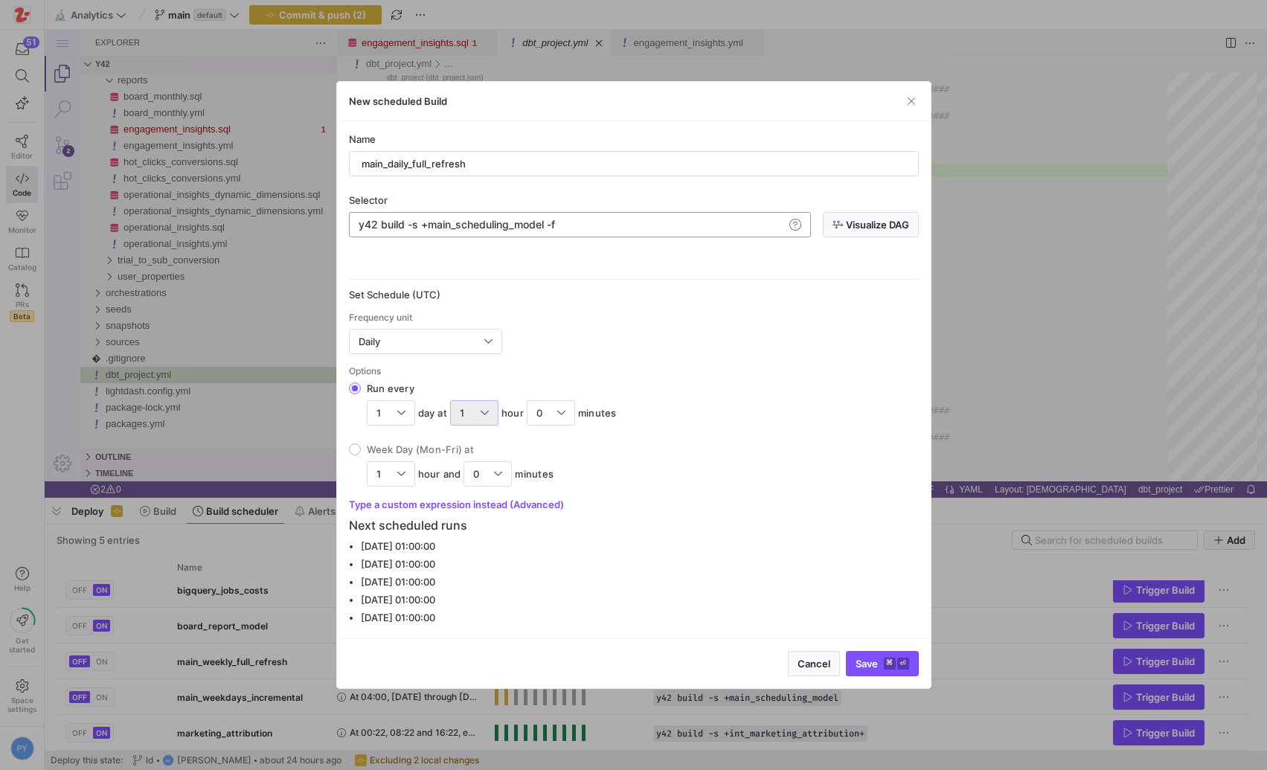
click at [481, 411] on div at bounding box center [485, 413] width 8 height 12
click at [361, 394] on input "Run every 1 day at 1 hour 0 minutes" at bounding box center [355, 388] width 12 height 12
drag, startPoint x: 463, startPoint y: 513, endPoint x: 467, endPoint y: 542, distance: 29.4
click at [467, 542] on div "0 1 2 3 4 5 6 7 8 9 10 11 12 13 14 15 16 17 18 19 20 21 22 23" at bounding box center [475, 528] width 48 height 205
click at [467, 542] on mat-option "4" at bounding box center [475, 536] width 47 height 24
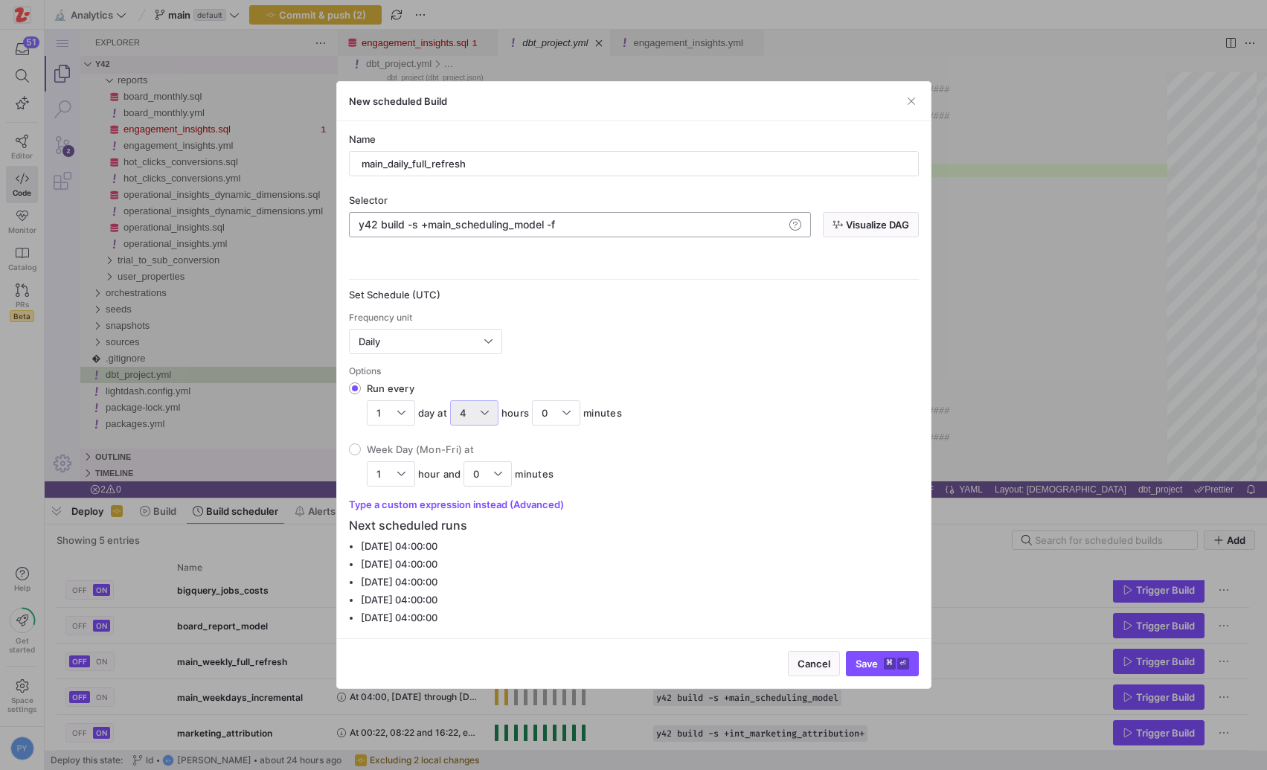
click at [745, 531] on p "Next scheduled runs" at bounding box center [634, 525] width 570 height 18
click at [874, 496] on y42-cron-editor "Set Schedule (UTC) Frequency unit Daily Options Run every 1 day at 4 hours 0 mi…" at bounding box center [634, 400] width 570 height 222
click at [873, 653] on span "submit" at bounding box center [882, 664] width 71 height 24
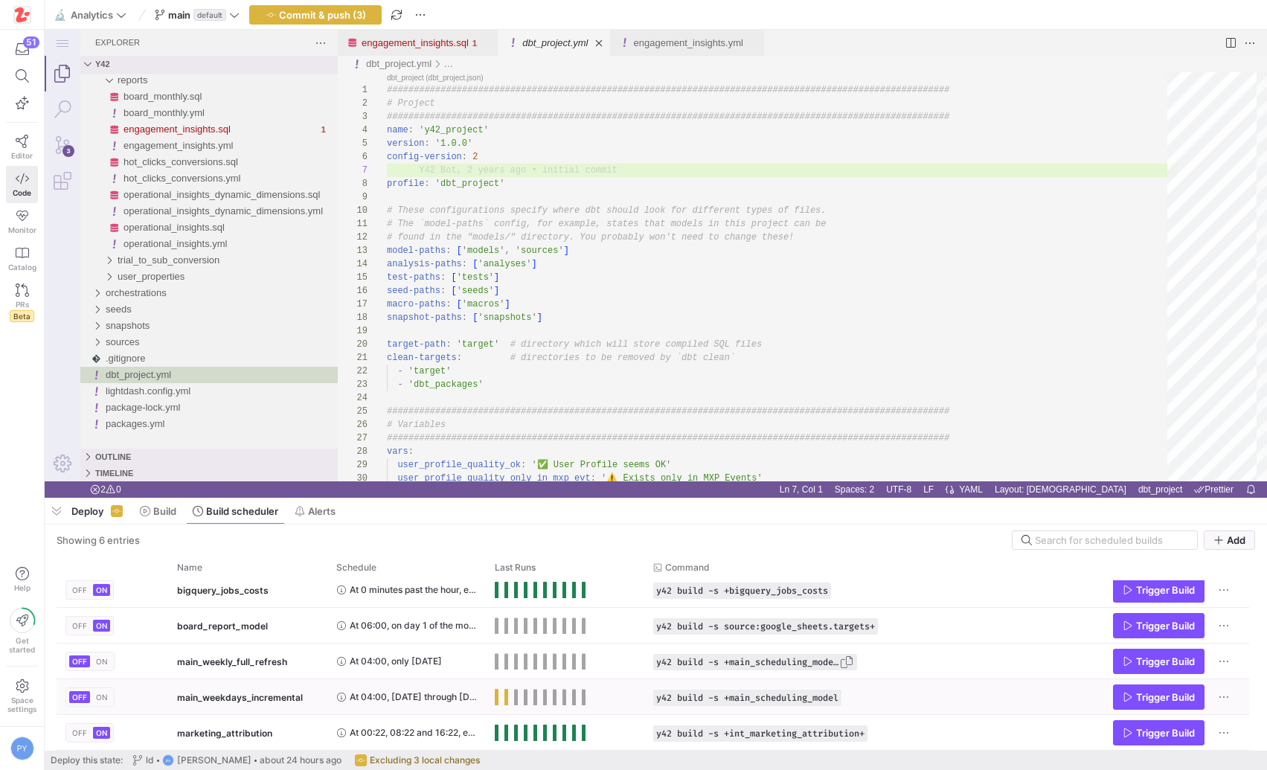
scroll to position [44, 0]
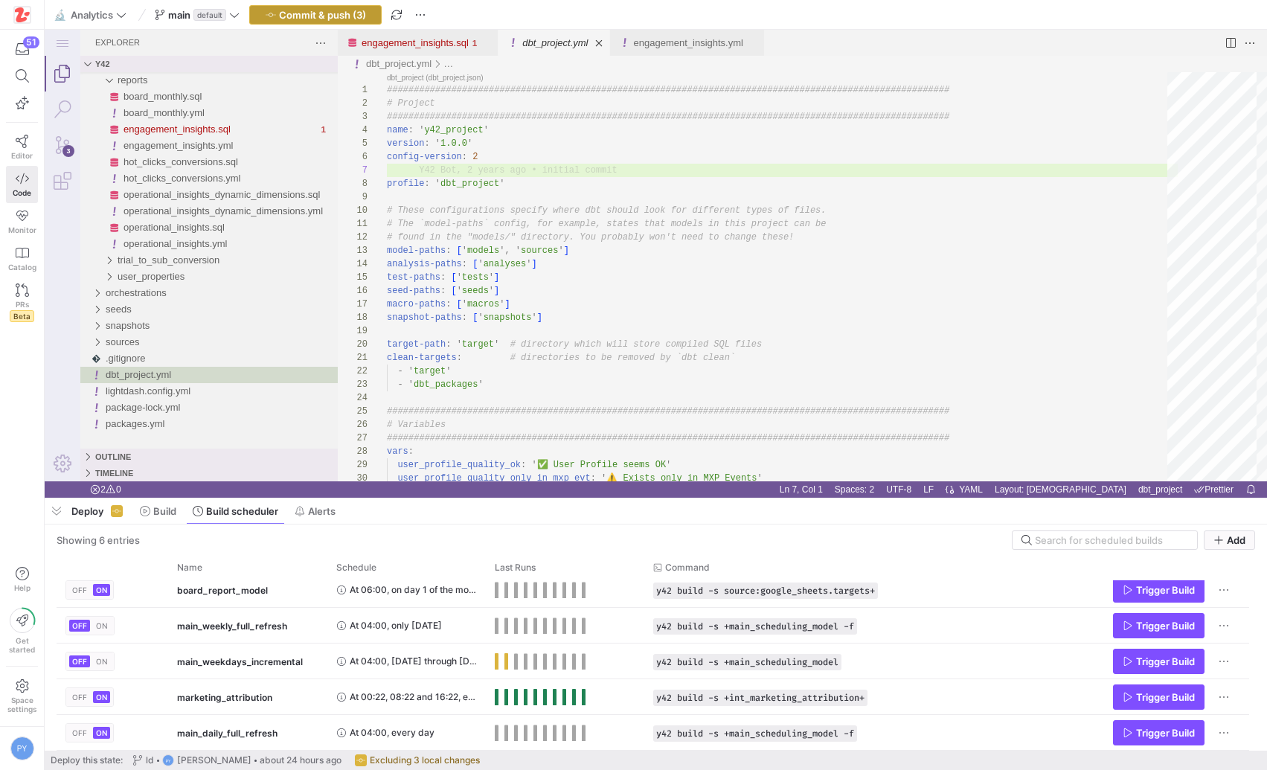
click at [339, 10] on span "Commit & push (3)" at bounding box center [322, 15] width 87 height 12
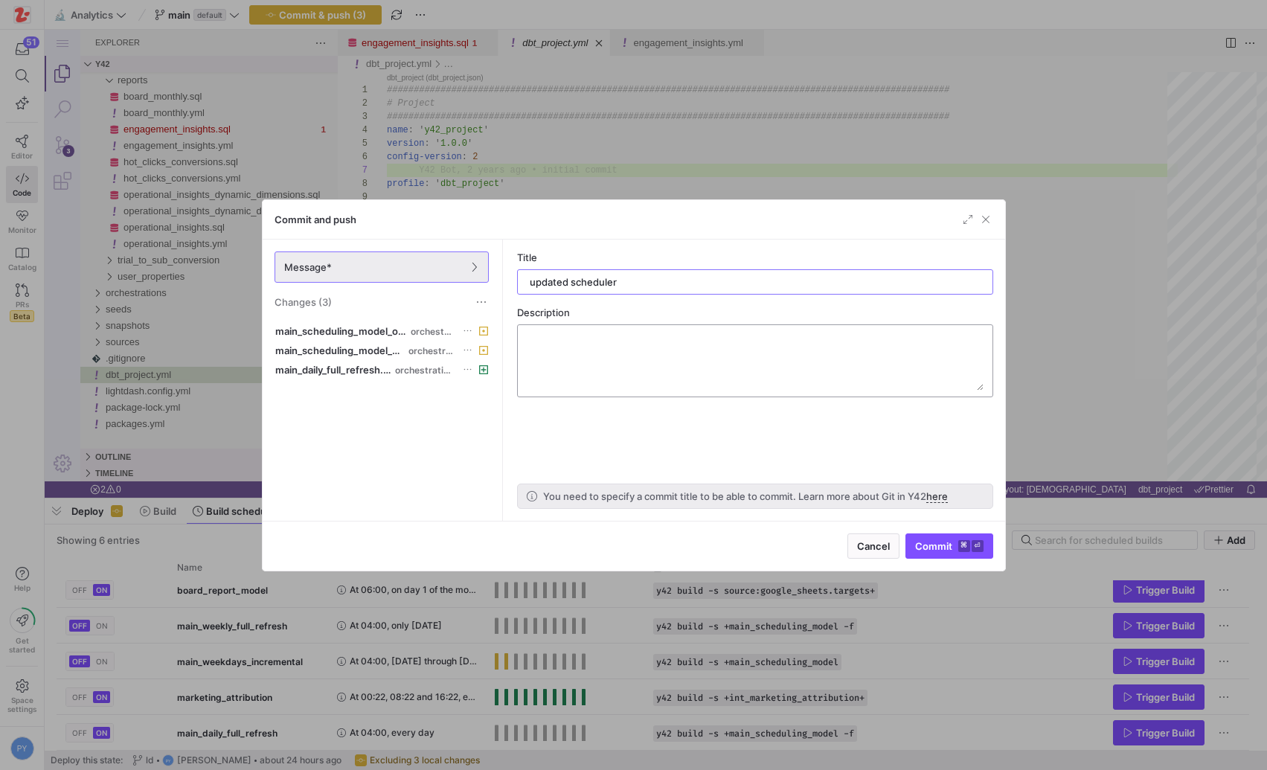
type input "updated scheduler"
click at [638, 365] on textarea at bounding box center [755, 361] width 457 height 60
type textarea "having issues again with the incremental load of int_events (not unique _unique…"
click at [924, 540] on span "Commit ⌘ ⏎" at bounding box center [949, 546] width 68 height 12
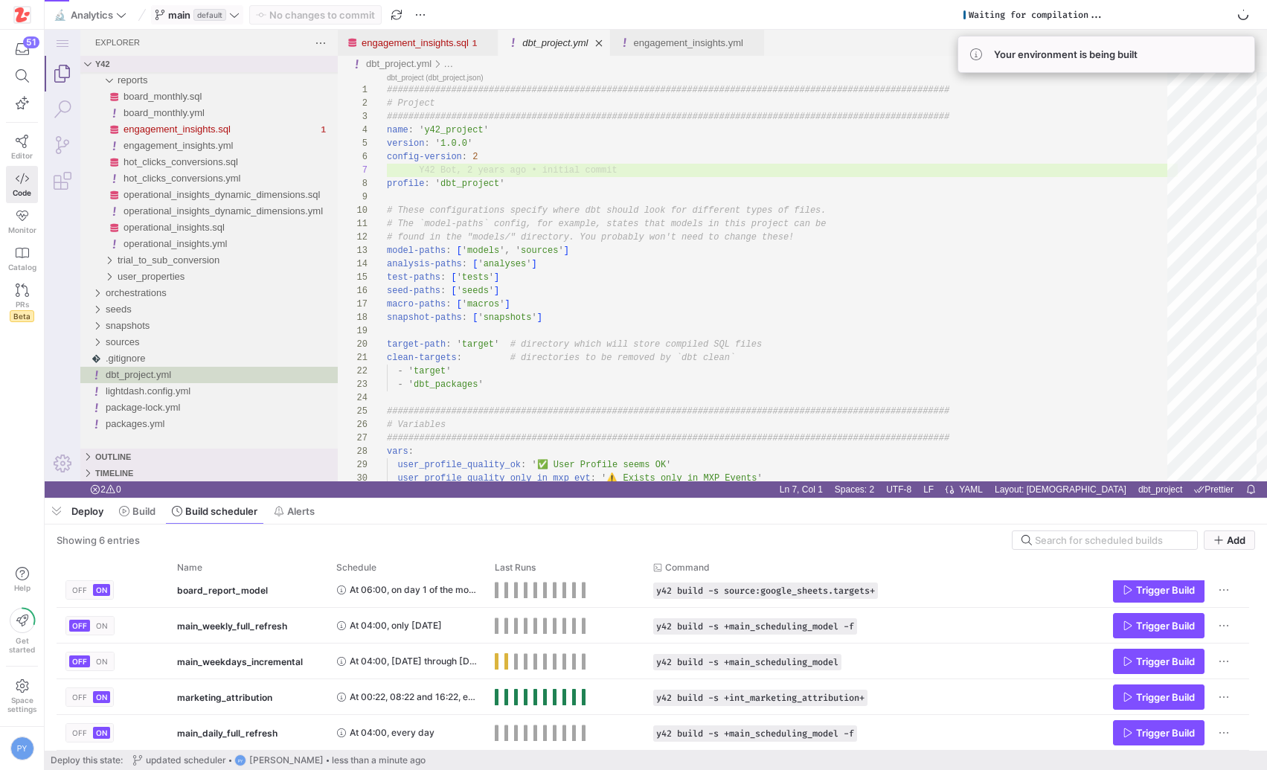
click at [242, 19] on span at bounding box center [197, 15] width 91 height 18
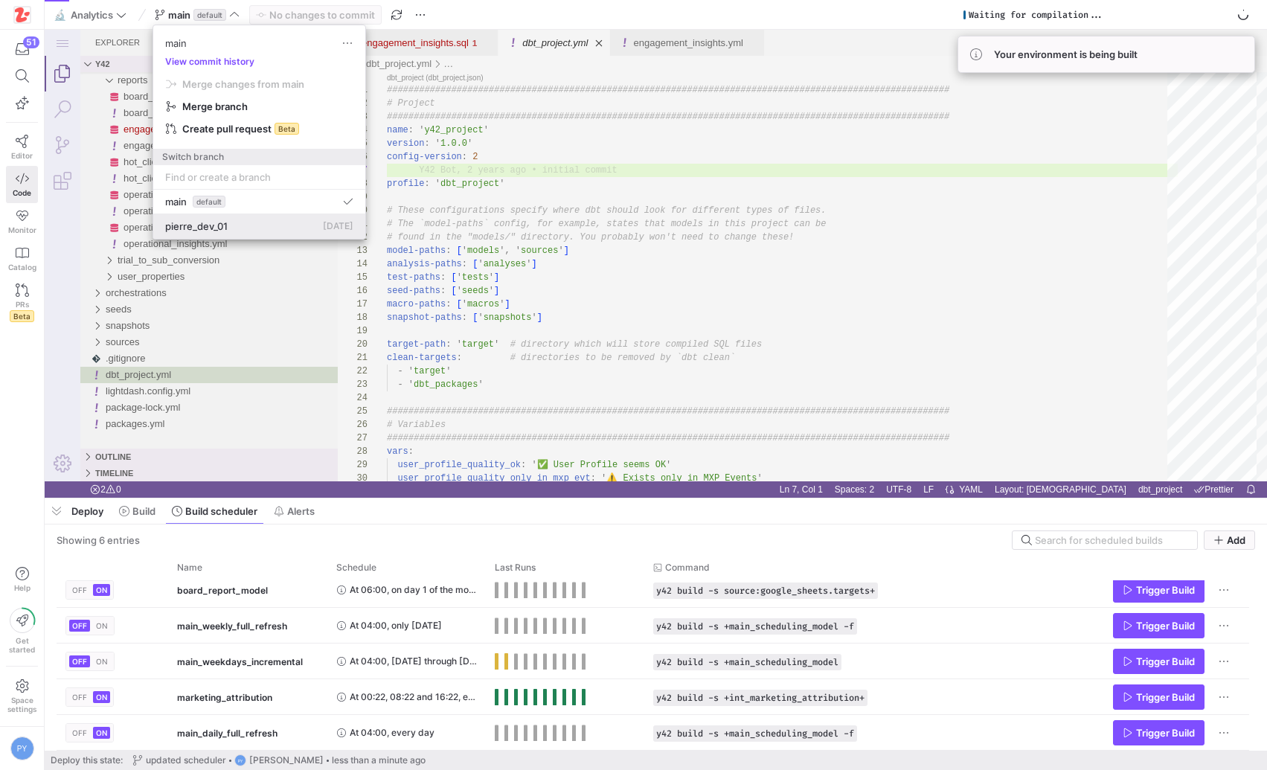
click at [250, 214] on button "pierre_dev_01 [DATE]" at bounding box center [259, 226] width 212 height 25
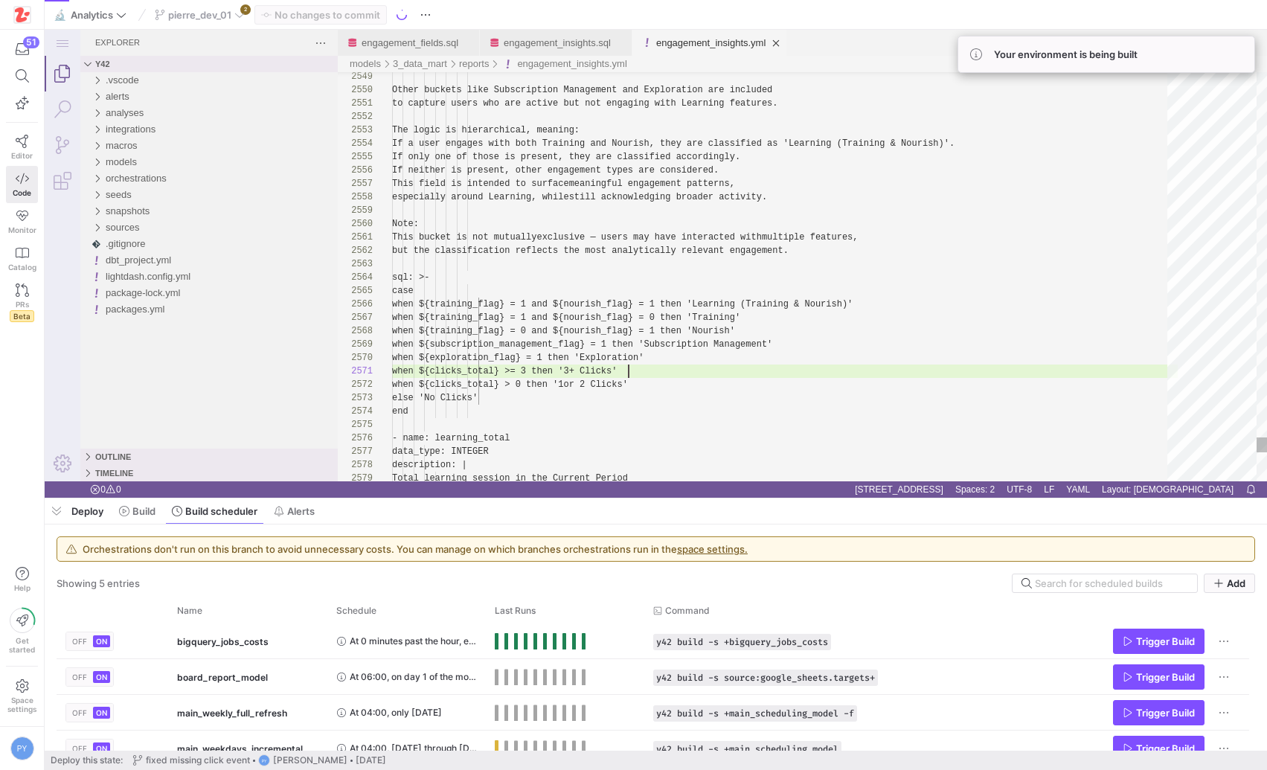
scroll to position [0, 237]
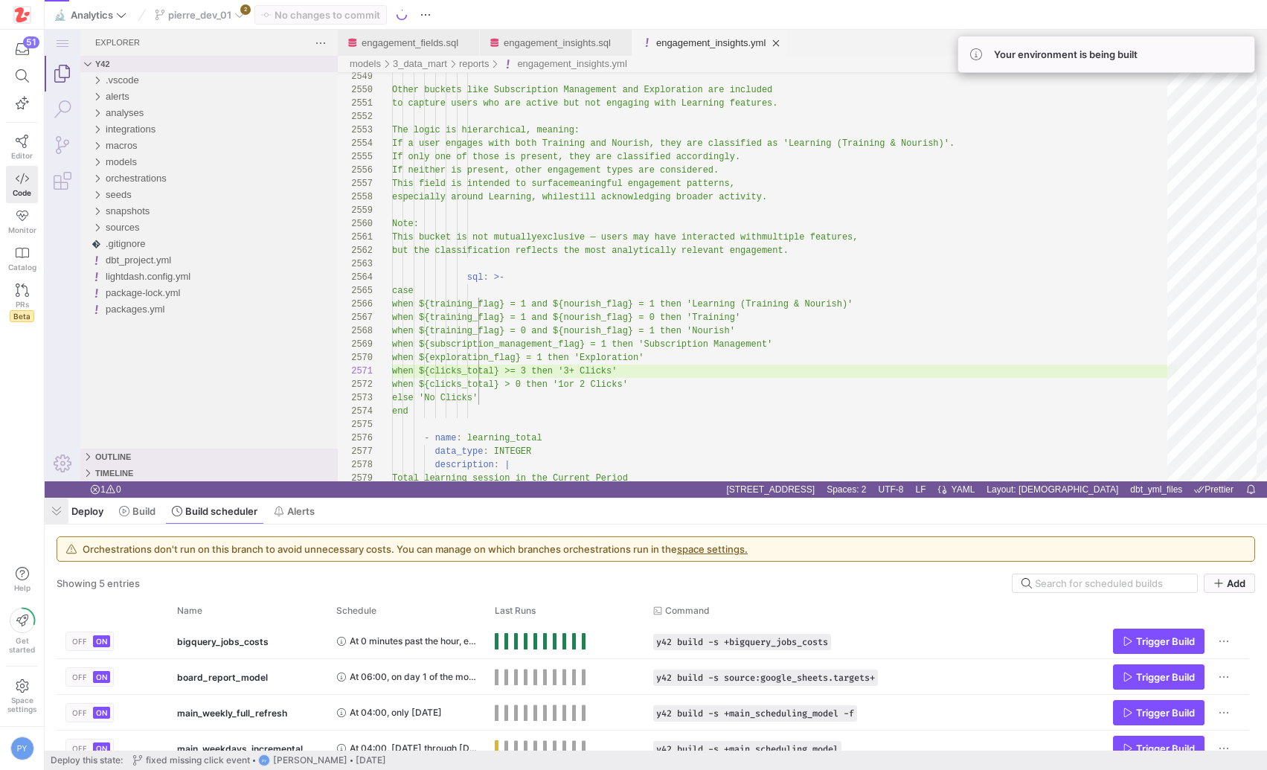
click at [57, 521] on span "button" at bounding box center [57, 511] width 24 height 25
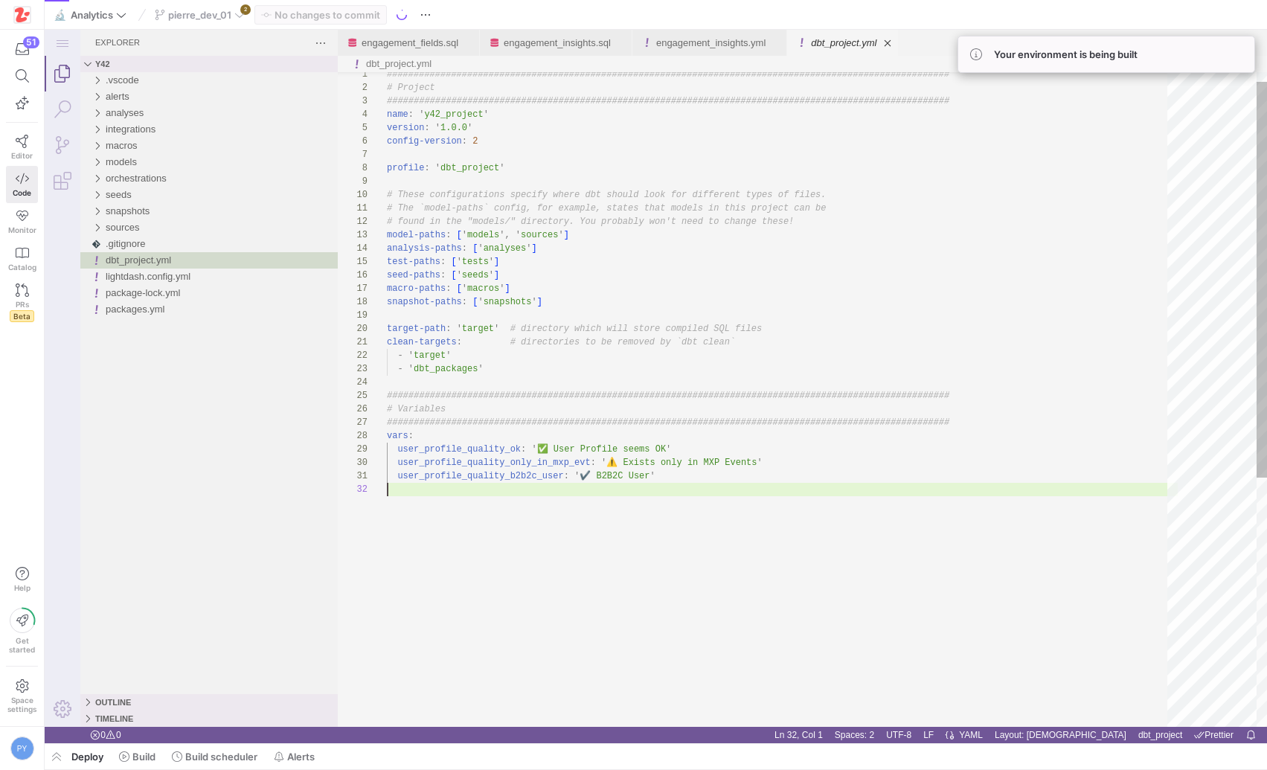
click at [228, 6] on div "pierre_dev_01 2" at bounding box center [199, 14] width 97 height 19
click at [235, 13] on div "pierre_dev_01 2" at bounding box center [199, 14] width 97 height 19
click at [239, 16] on div "pierre_dev_01 2" at bounding box center [199, 14] width 97 height 19
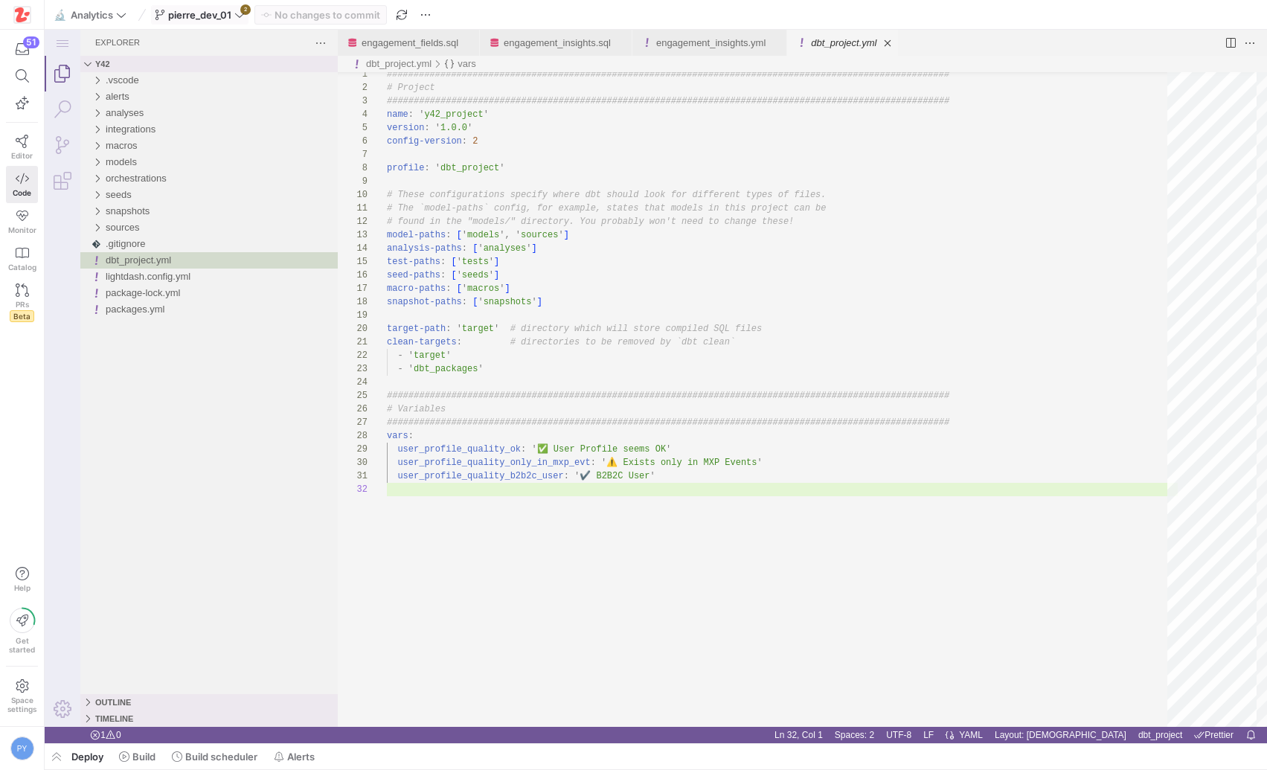
click at [239, 11] on icon at bounding box center [239, 15] width 10 height 10
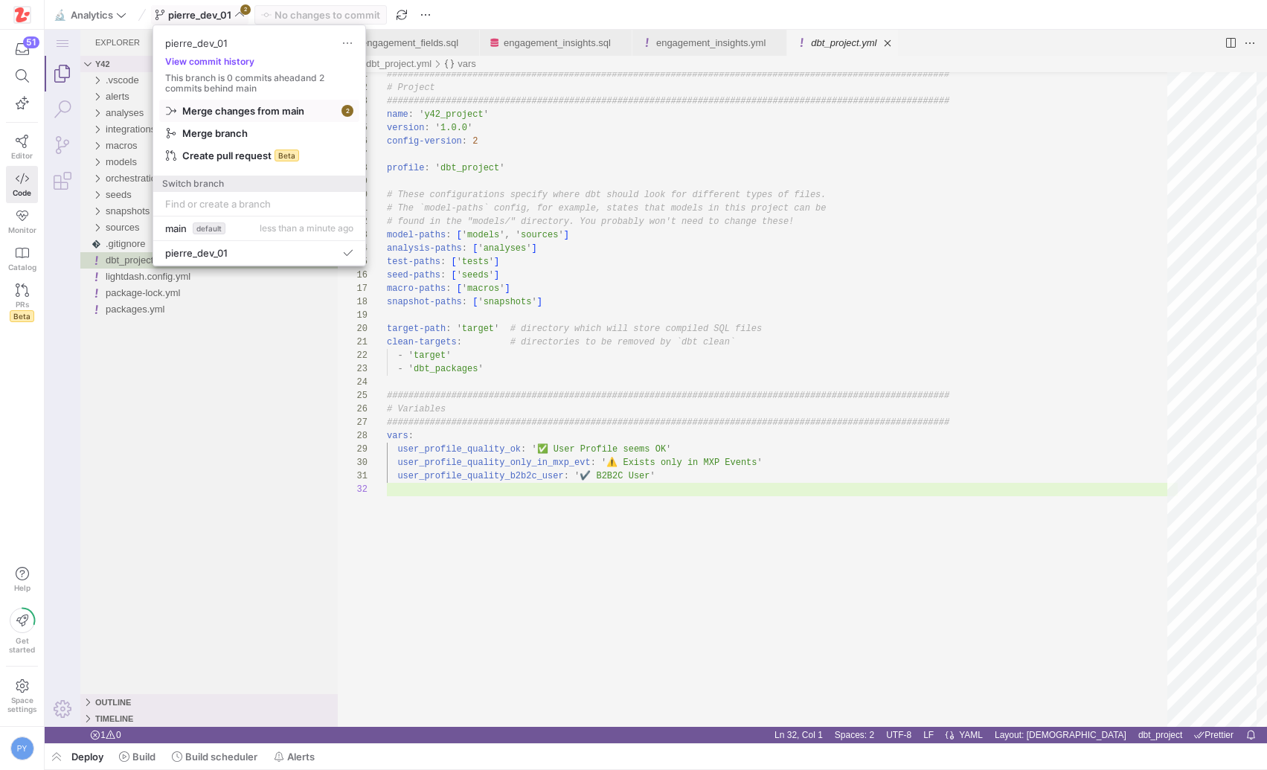
click at [249, 112] on span "Merge changes from main" at bounding box center [243, 111] width 122 height 12
